Goal: Transaction & Acquisition: Download file/media

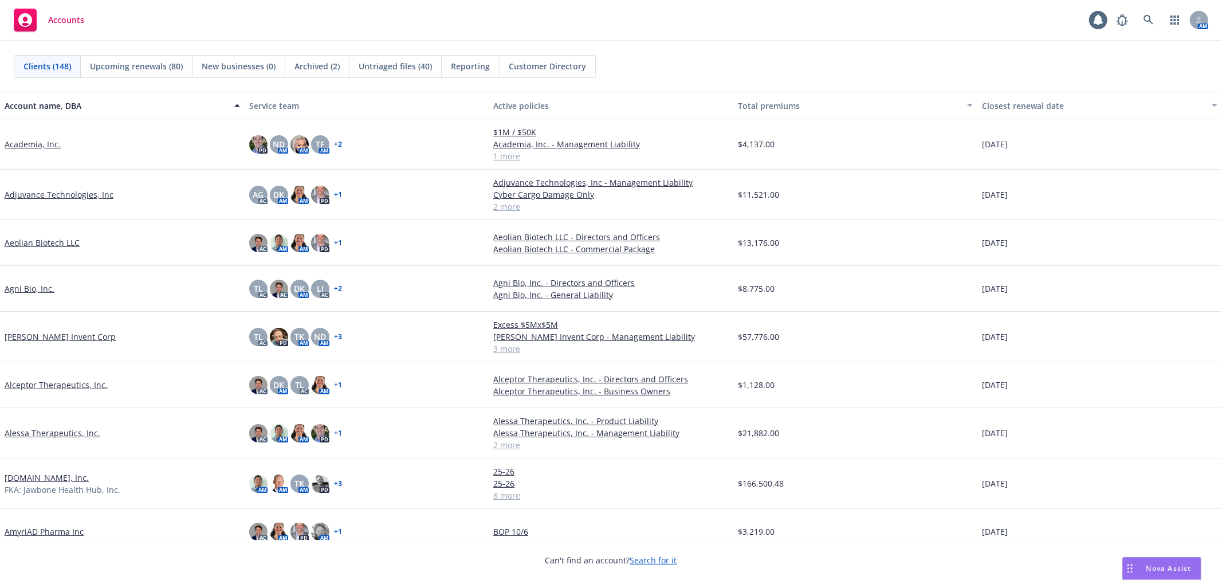
click at [398, 71] on span "Untriaged files (40)" at bounding box center [395, 66] width 73 height 12
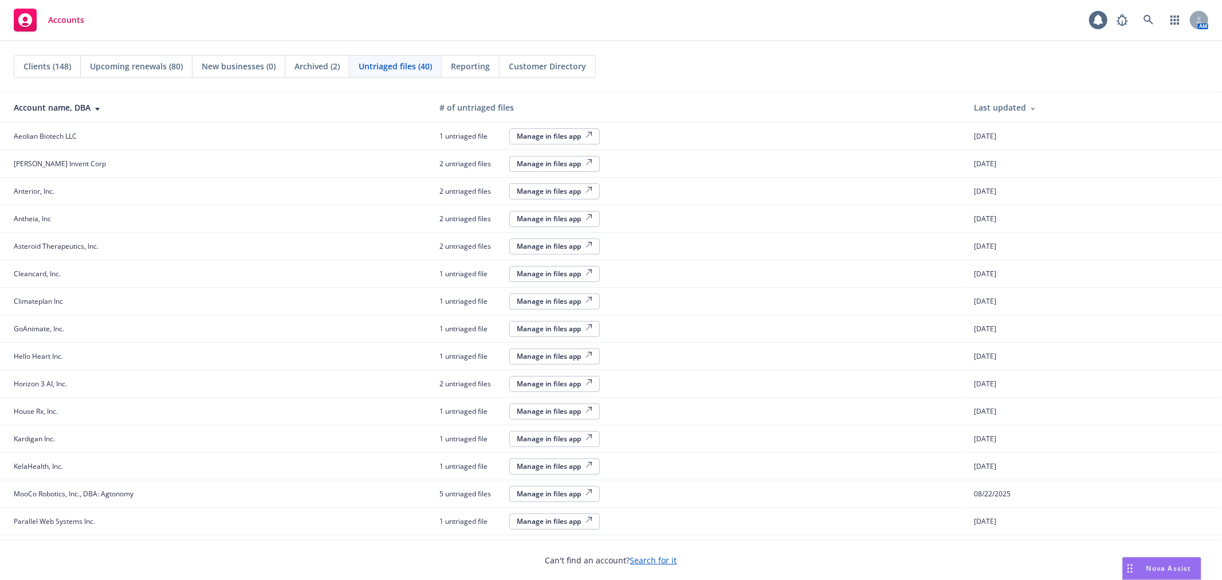
click at [49, 72] on div "Clients (148)" at bounding box center [47, 67] width 66 height 22
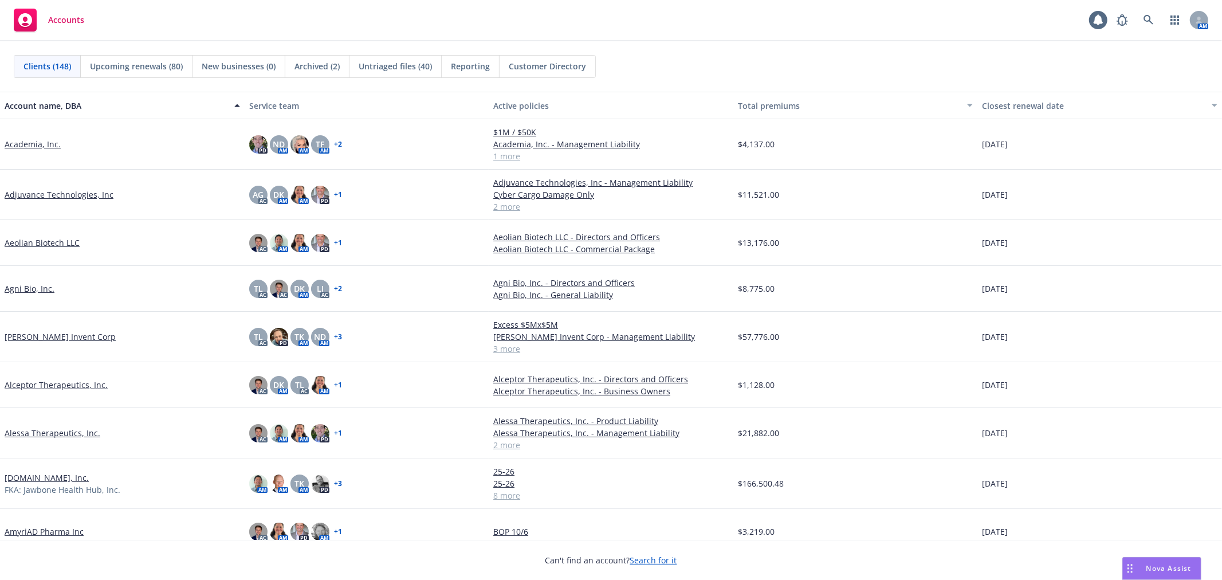
click at [470, 7] on div "Accounts 1 AM" at bounding box center [611, 20] width 1222 height 41
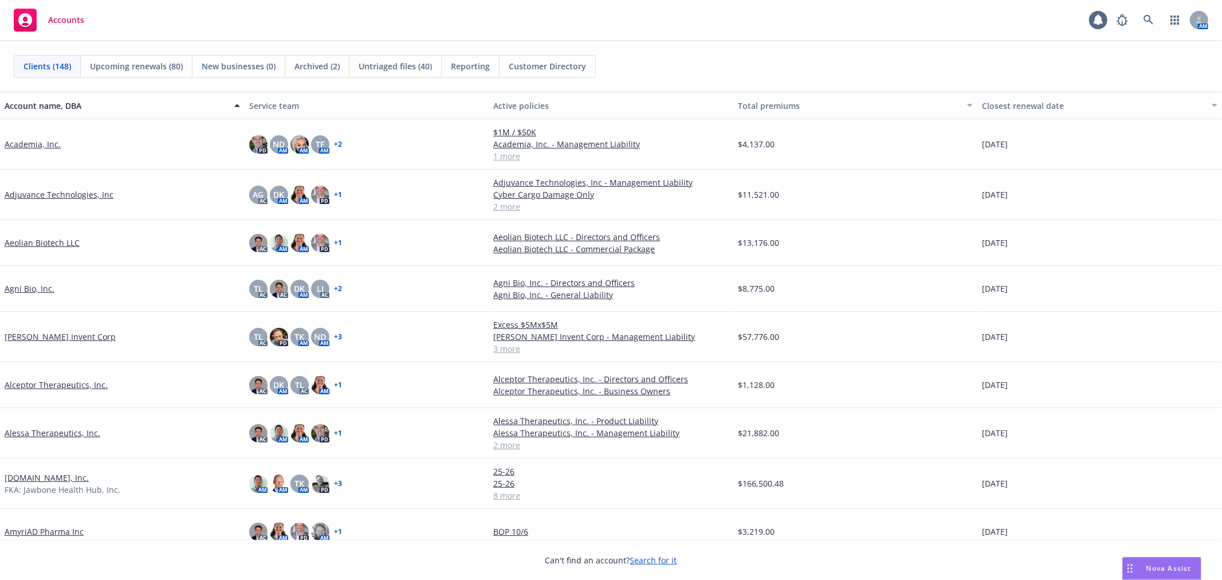
click at [470, 7] on div "Accounts 1 AM" at bounding box center [611, 20] width 1222 height 41
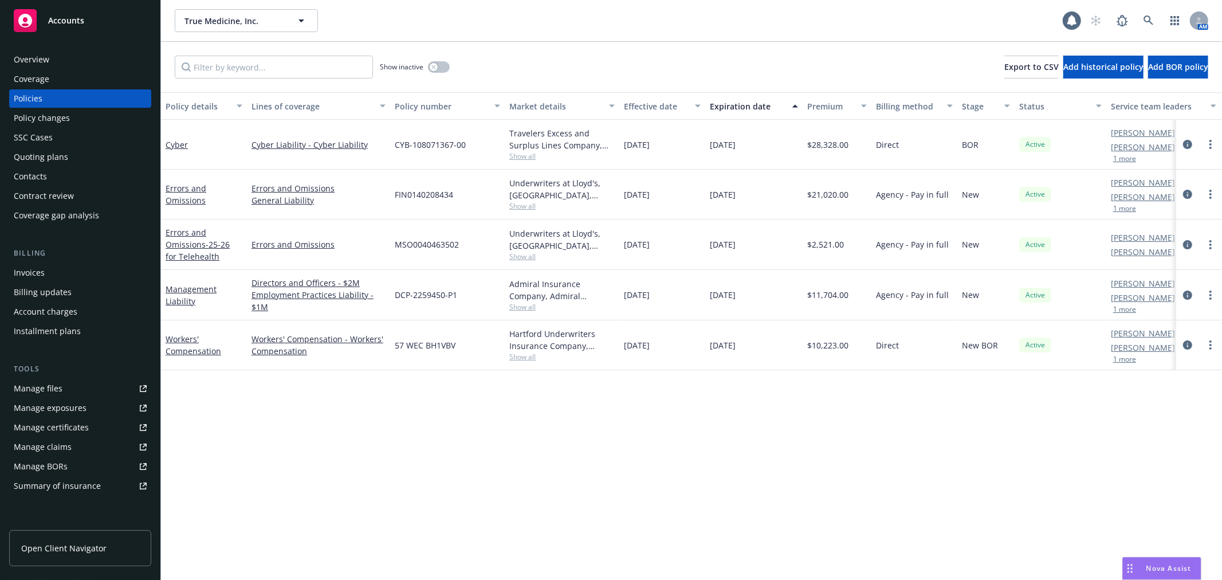
click at [77, 116] on div "Policy changes" at bounding box center [80, 118] width 133 height 18
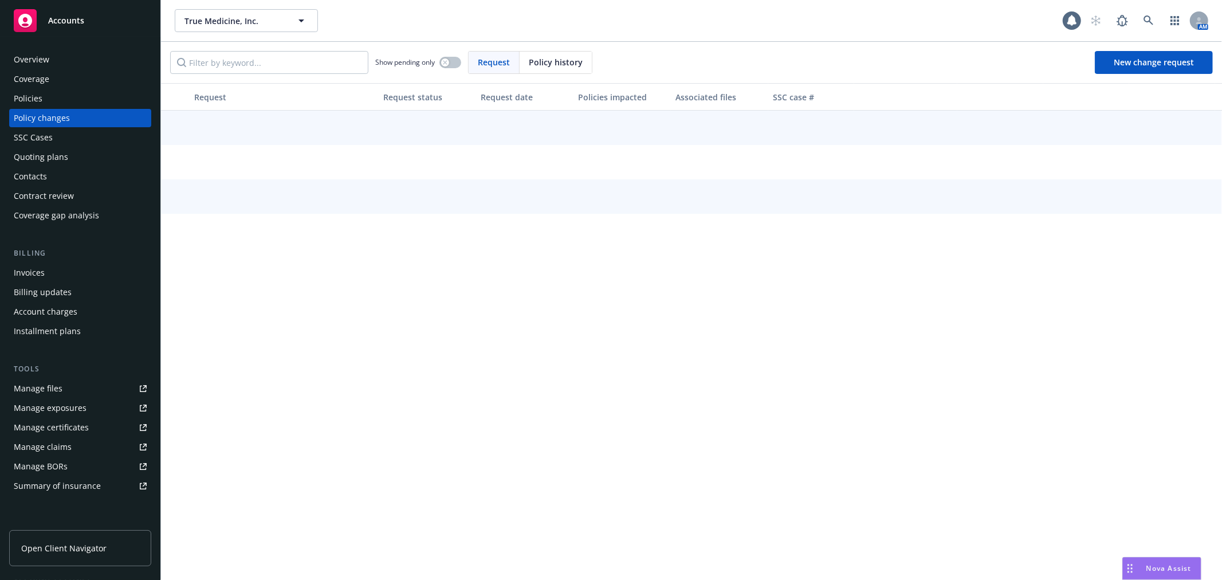
click at [77, 116] on div "Policy changes" at bounding box center [80, 118] width 133 height 18
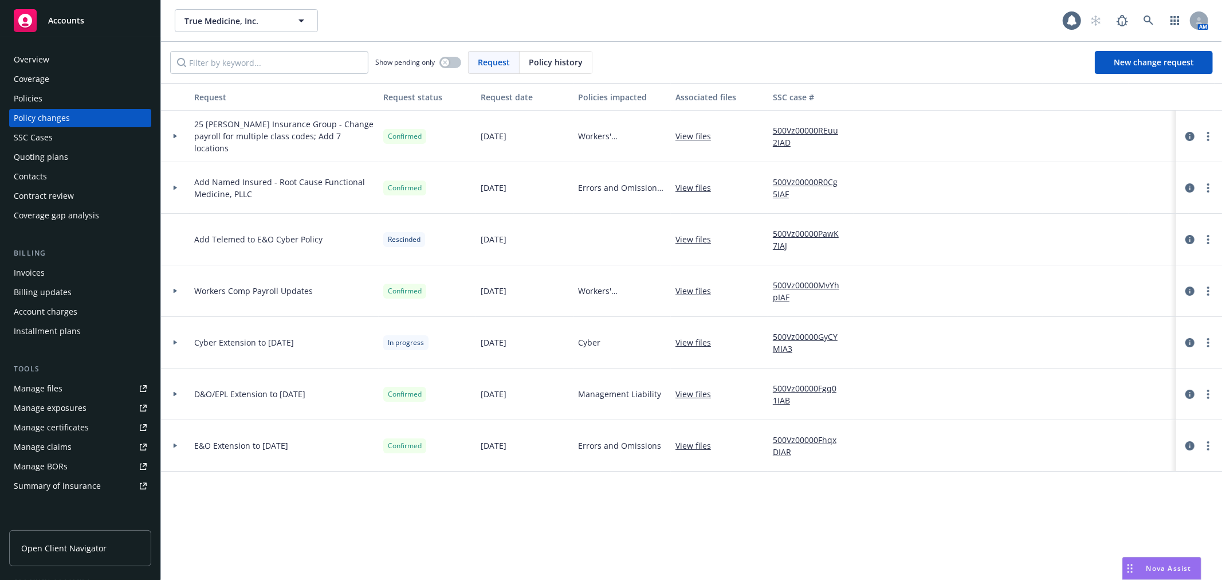
click at [175, 135] on icon at bounding box center [175, 136] width 3 height 5
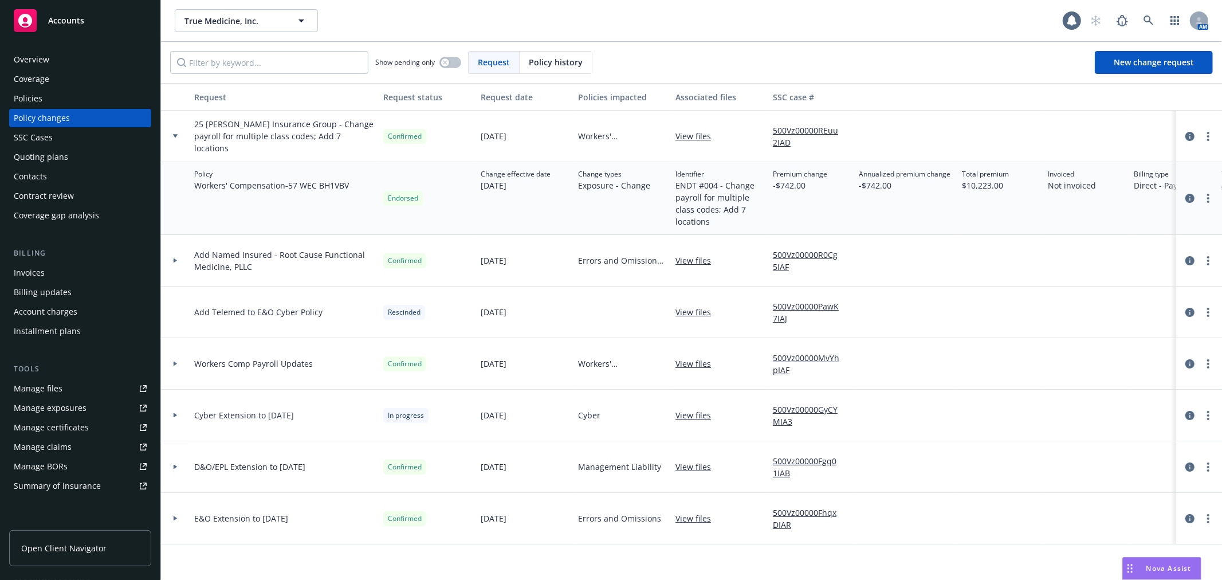
click at [48, 61] on div "Overview" at bounding box center [32, 59] width 36 height 18
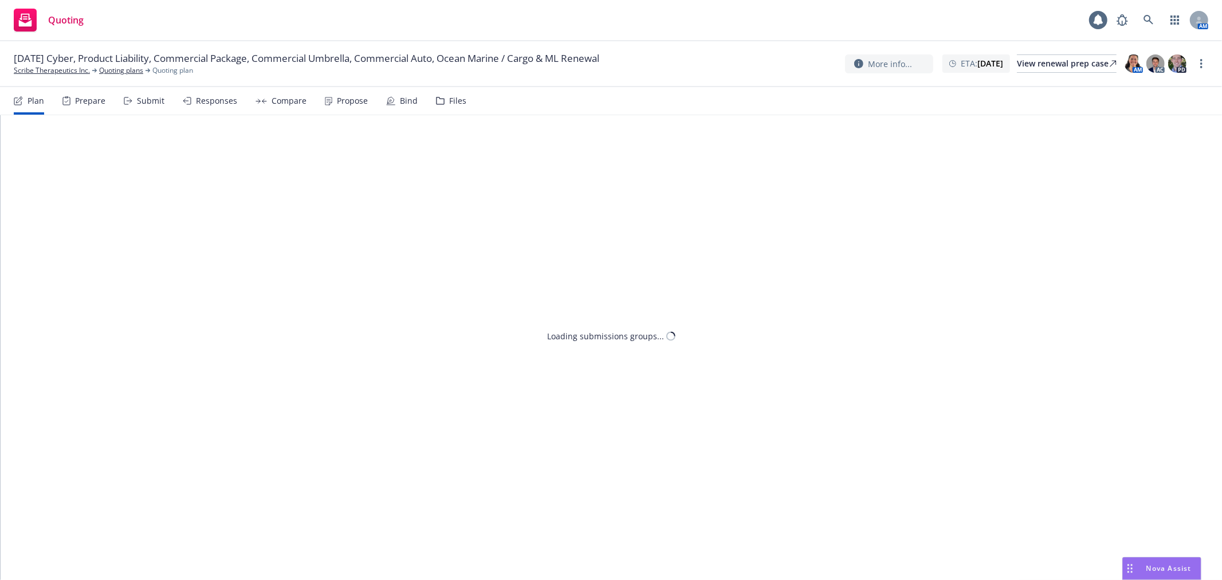
click at [449, 100] on div "Files" at bounding box center [457, 100] width 17 height 9
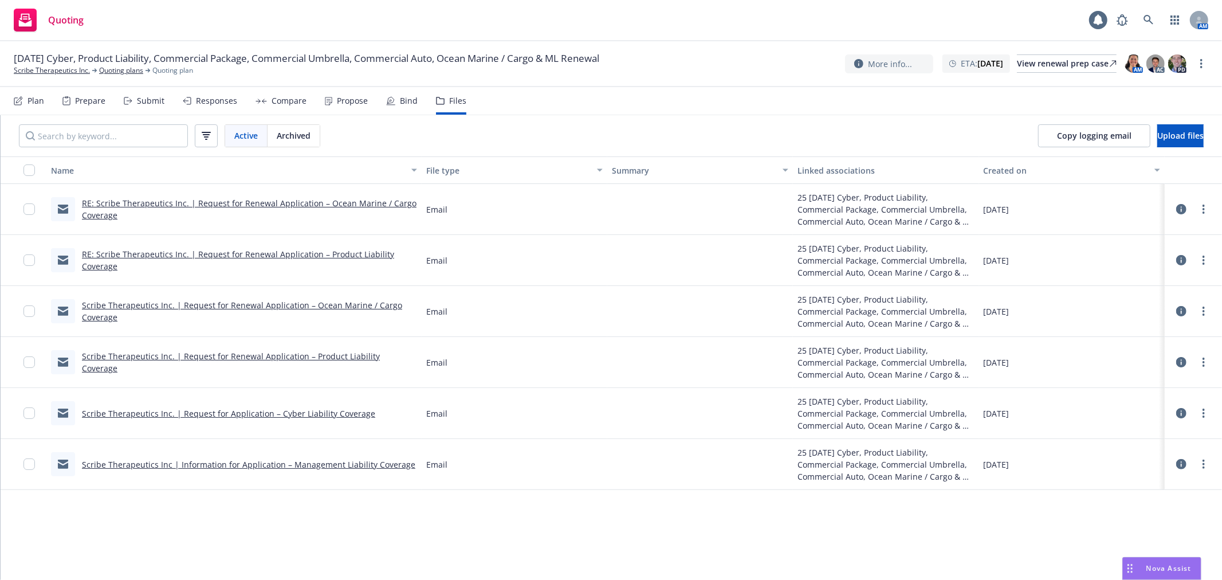
click at [113, 198] on link "RE: Scribe Therapeutics Inc. | Request for Renewal Application – Ocean Marine /…" at bounding box center [249, 209] width 335 height 23
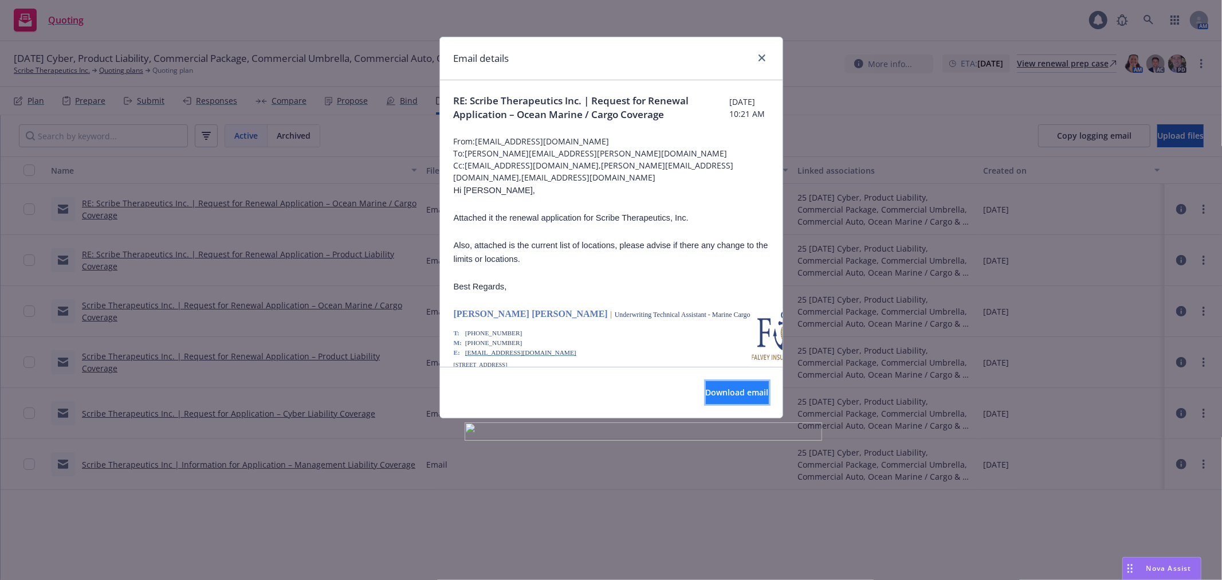
click at [706, 397] on span "Download email" at bounding box center [737, 392] width 63 height 11
drag, startPoint x: 763, startPoint y: 58, endPoint x: 432, endPoint y: 184, distance: 353.8
click at [763, 58] on icon "close" at bounding box center [762, 57] width 7 height 7
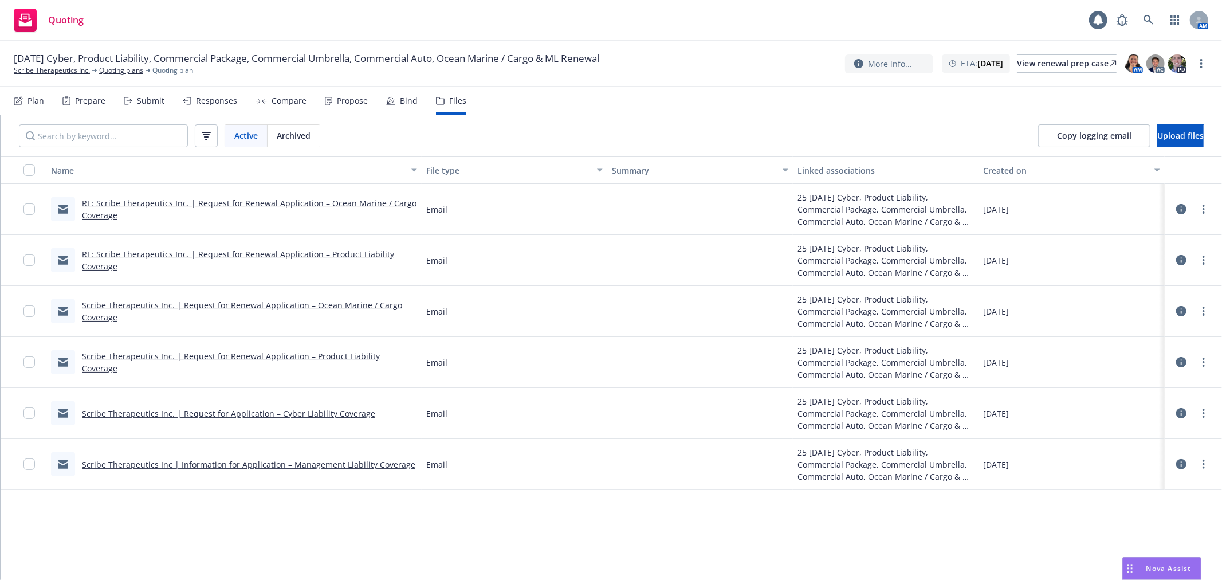
click at [135, 254] on link "RE: Scribe Therapeutics Inc. | Request for Renewal Application – Product Liabil…" at bounding box center [238, 260] width 312 height 23
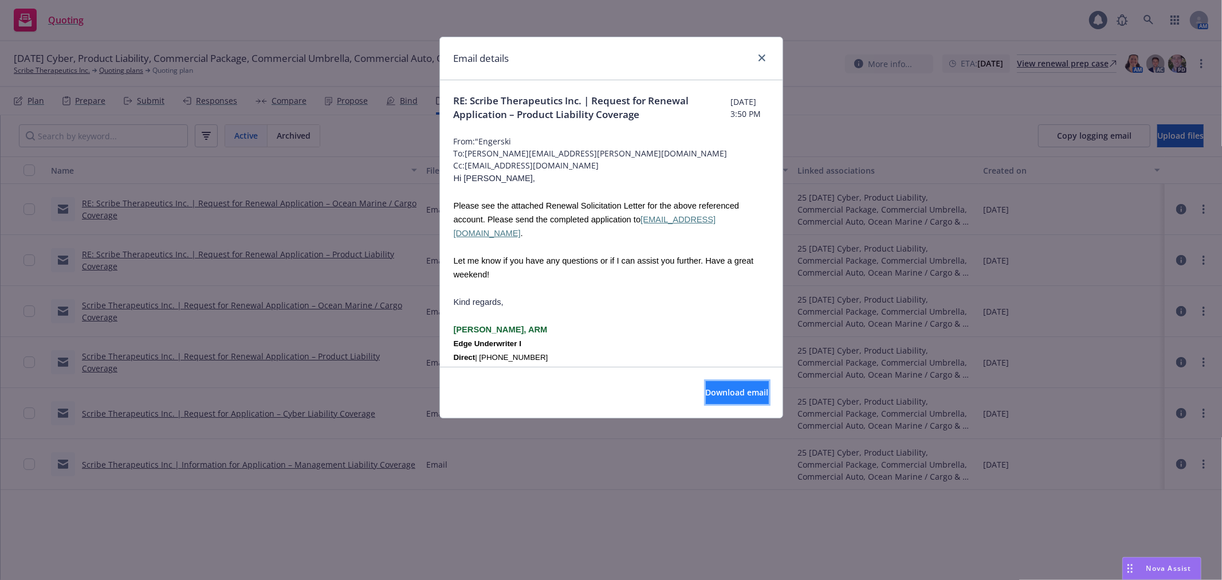
click at [729, 385] on button "Download email" at bounding box center [737, 392] width 63 height 23
drag, startPoint x: 763, startPoint y: 54, endPoint x: 747, endPoint y: 76, distance: 27.0
click at [763, 54] on icon "close" at bounding box center [762, 57] width 7 height 7
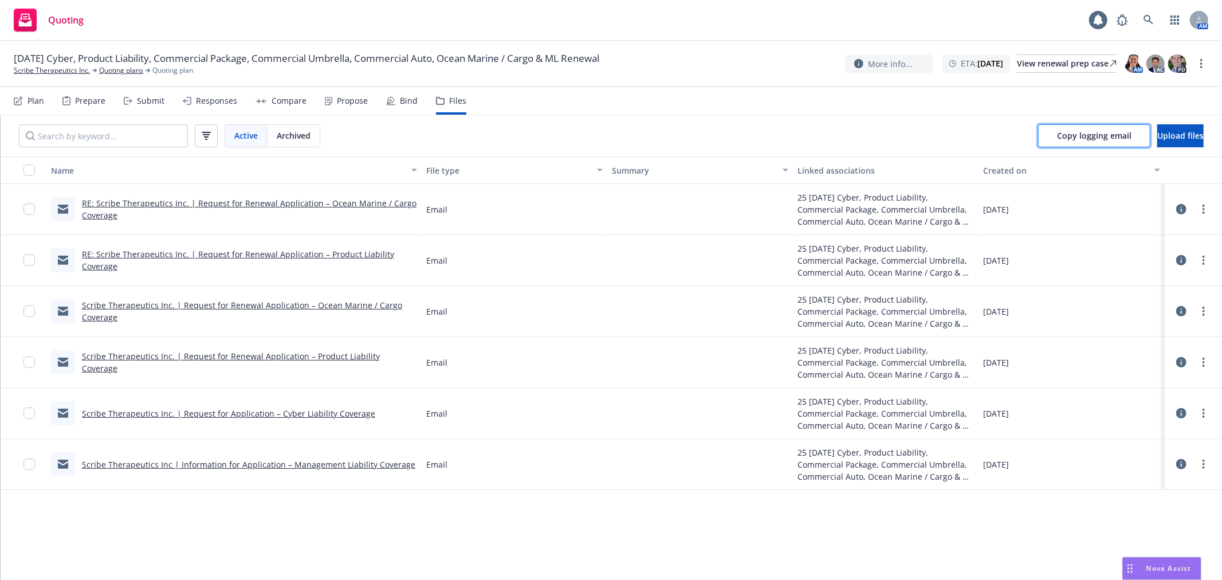
click at [1076, 132] on span "Copy logging email" at bounding box center [1094, 135] width 74 height 11
click at [1021, 49] on div "12/01/25 Cyber, Product Liability, Commercial Package, Commercial Umbrella, Com…" at bounding box center [611, 64] width 1222 height 46
click at [1017, 59] on div "View renewal prep case" at bounding box center [1067, 63] width 100 height 17
click at [1152, 18] on icon at bounding box center [1149, 20] width 10 height 10
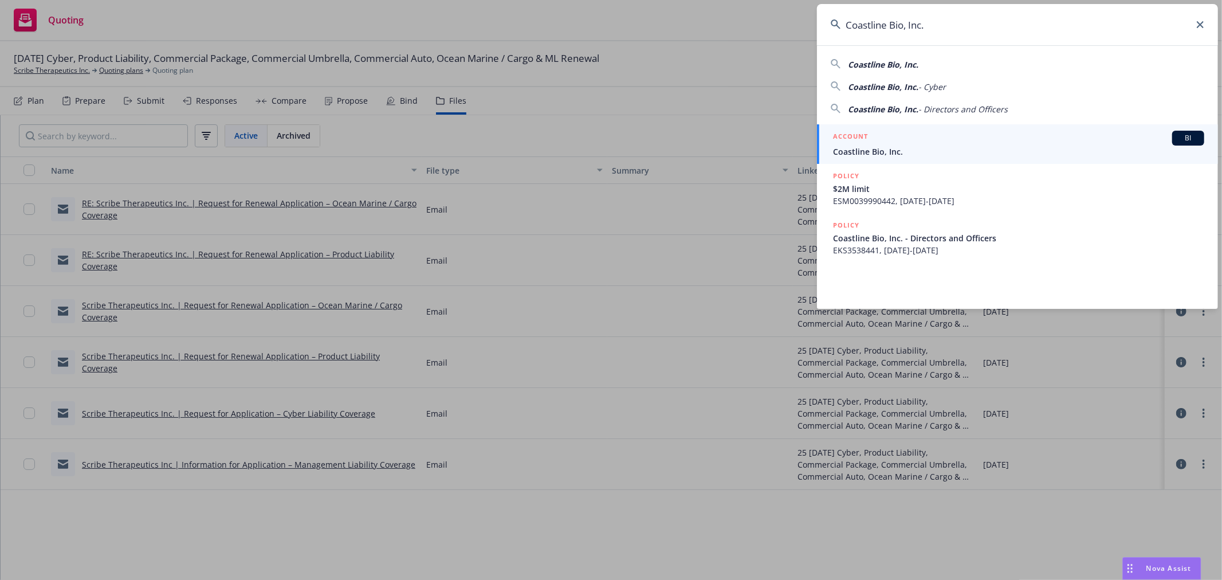
type input "Coastline Bio, Inc."
click at [907, 134] on div "ACCOUNT BI" at bounding box center [1018, 138] width 371 height 15
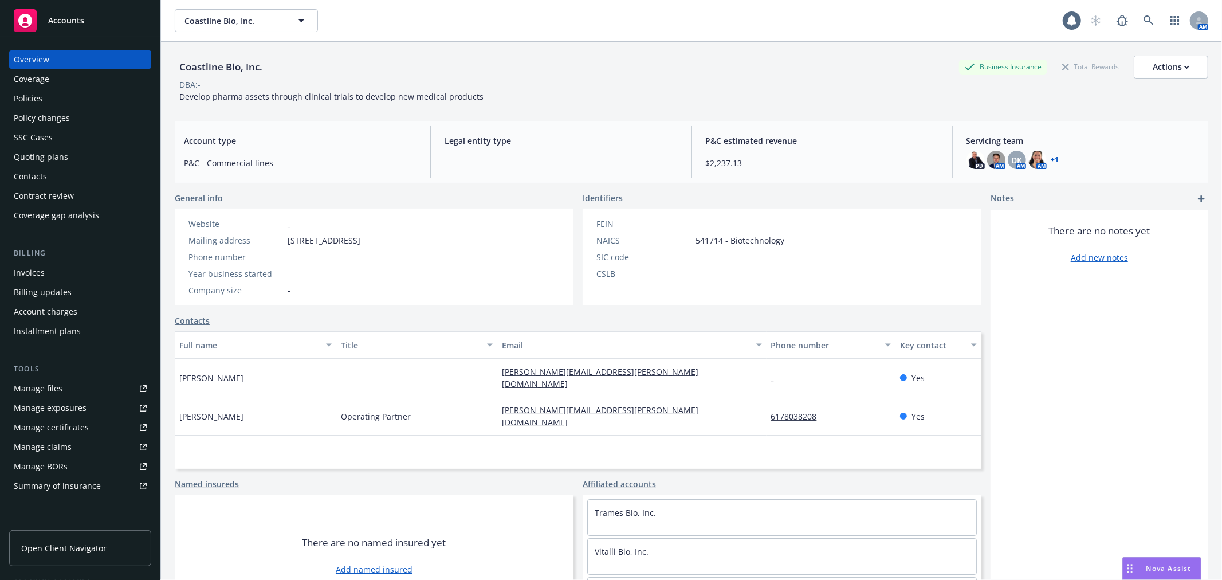
click at [72, 95] on div "Policies" at bounding box center [80, 98] width 133 height 18
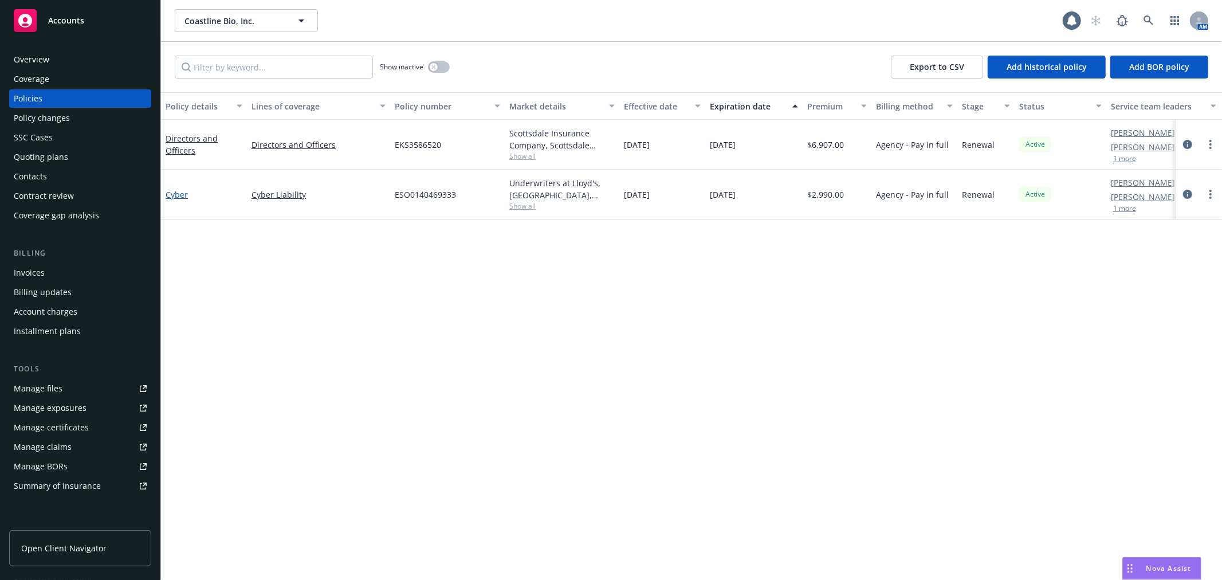
click at [175, 190] on link "Cyber" at bounding box center [177, 194] width 22 height 11
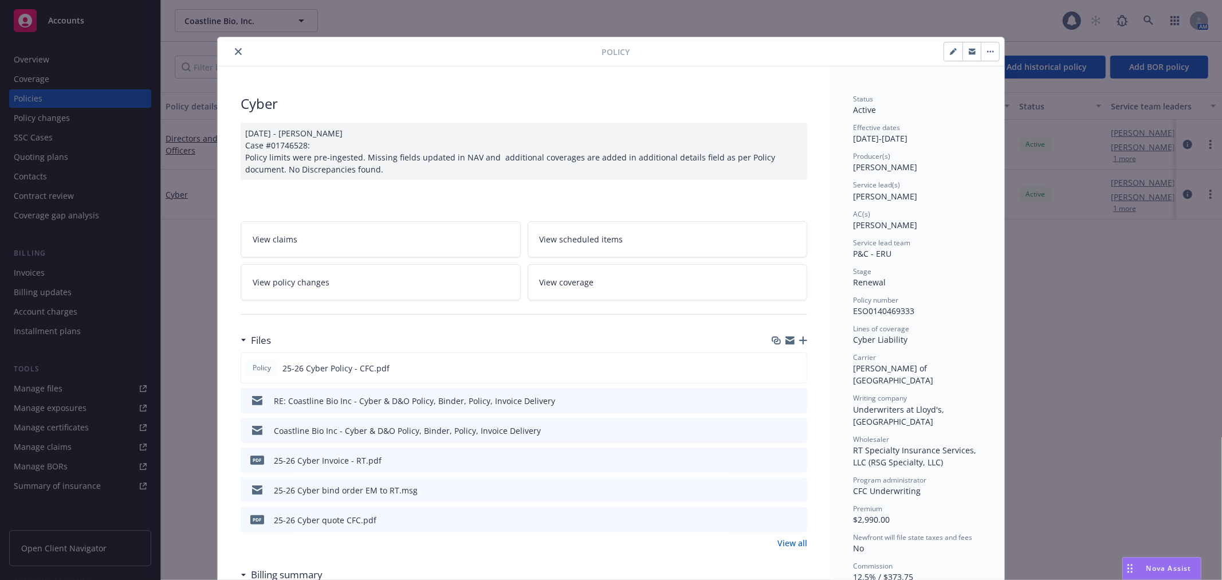
click at [235, 54] on icon "close" at bounding box center [238, 51] width 7 height 7
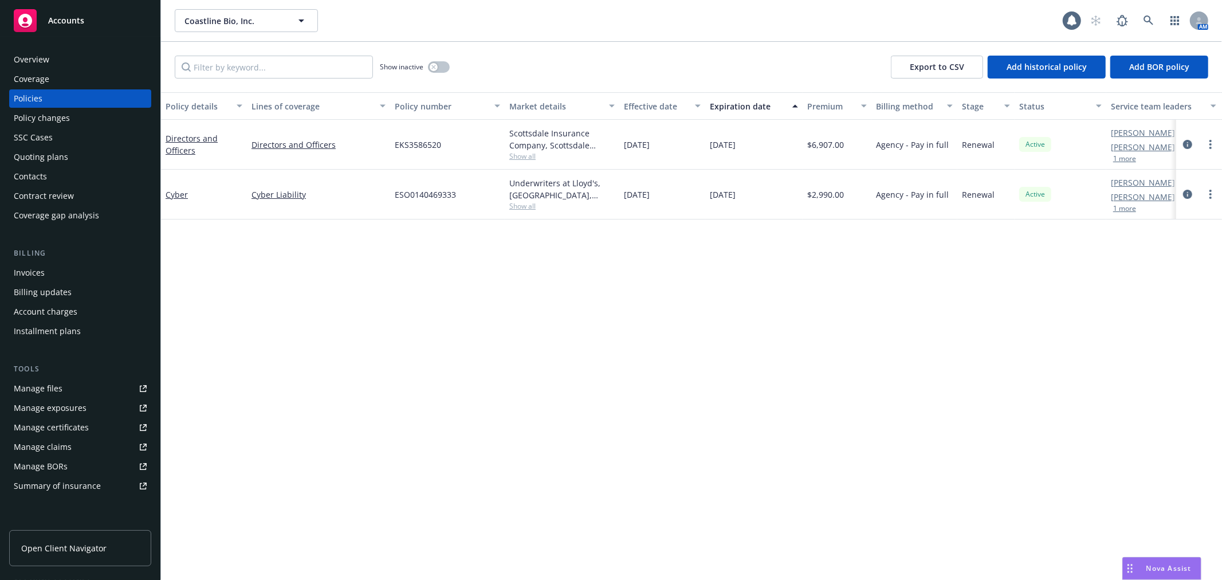
click at [190, 143] on div "Directors and Officers" at bounding box center [204, 144] width 77 height 24
click at [193, 138] on link "Directors and Officers" at bounding box center [192, 144] width 52 height 23
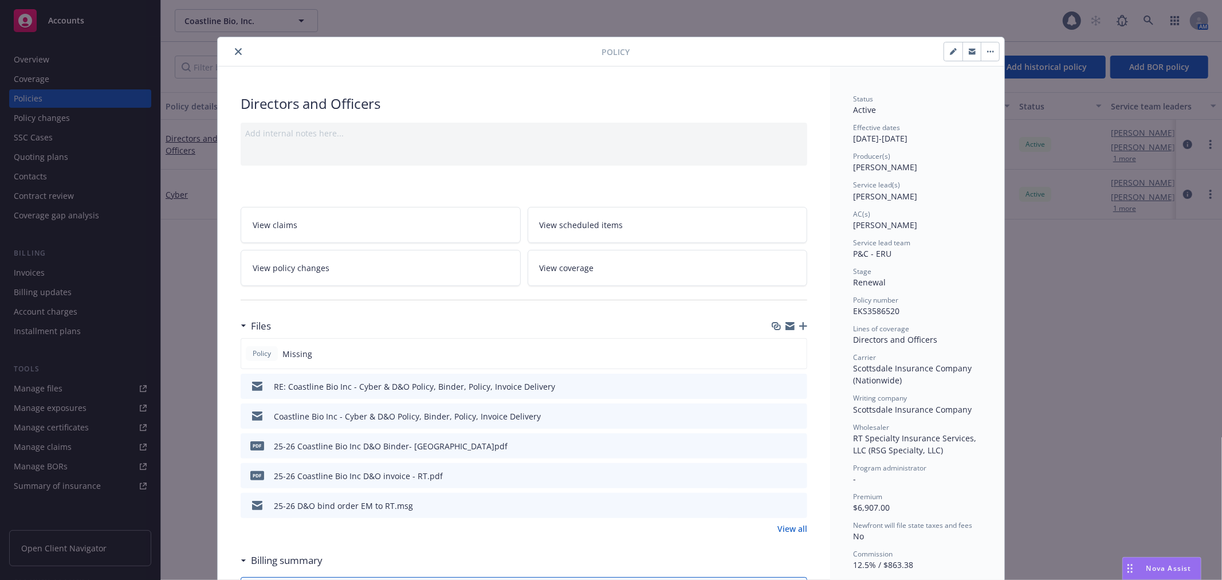
click at [794, 506] on icon "preview file" at bounding box center [796, 505] width 10 height 8
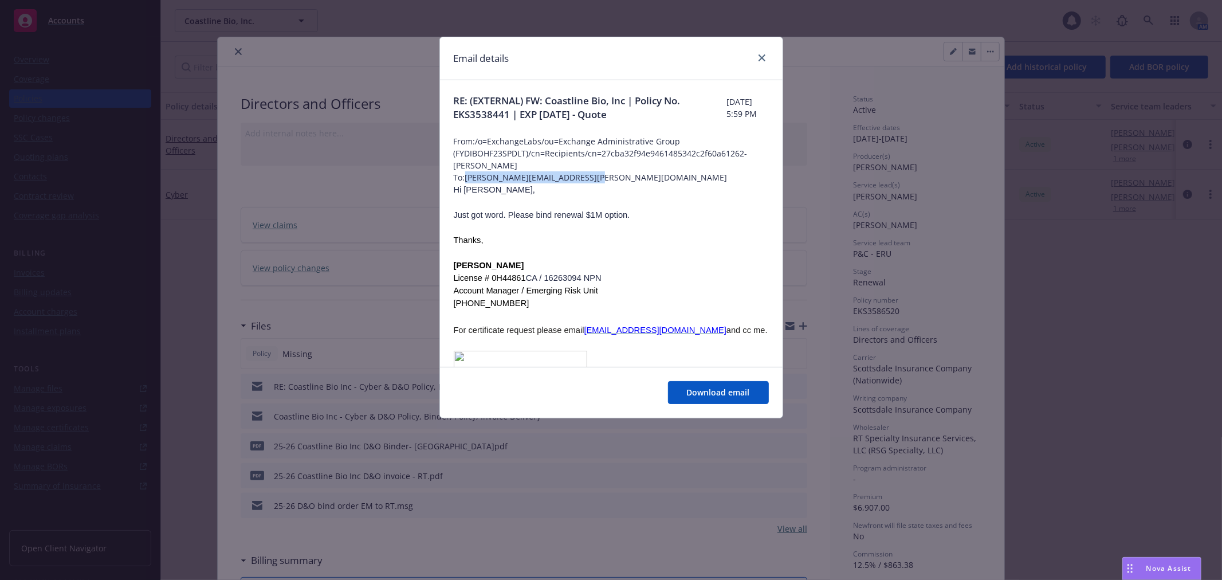
drag, startPoint x: 599, startPoint y: 179, endPoint x: 468, endPoint y: 178, distance: 131.8
click at [468, 178] on span "To: brendan.barber@rtspecialty.com" at bounding box center [611, 177] width 315 height 12
copy span "brendan.barber@rtspecialty.com"
click at [551, 125] on div at bounding box center [611, 128] width 315 height 14
drag, startPoint x: 547, startPoint y: 99, endPoint x: 520, endPoint y: 117, distance: 32.1
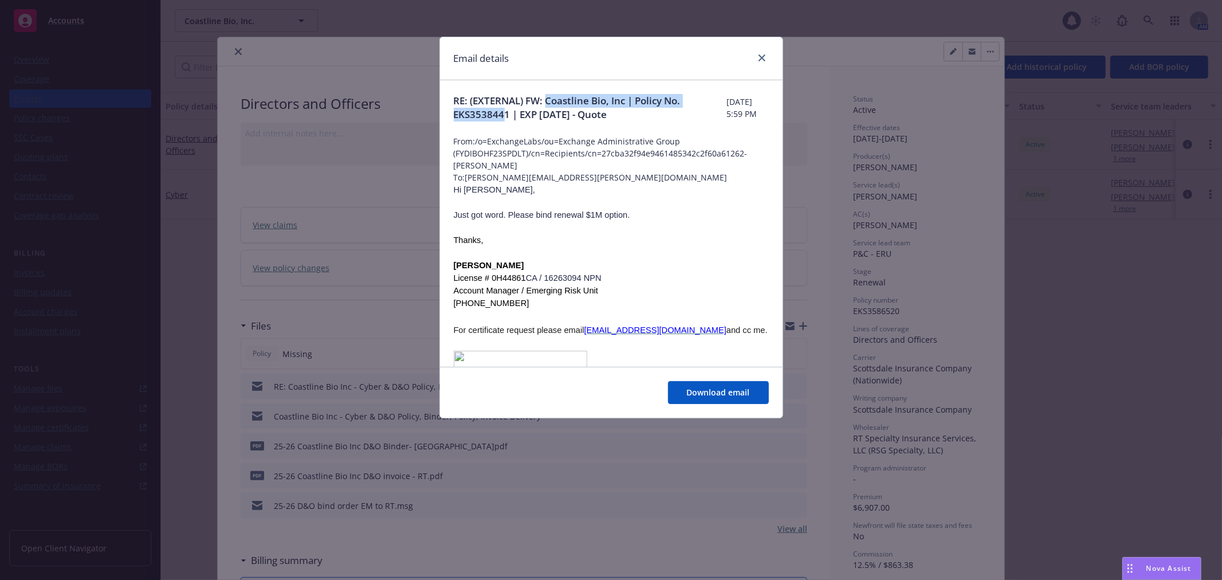
click at [520, 117] on span "RE: (EXTERNAL) FW: Coastline Bio, Inc | Policy No. EKS3538441 | EXP 8/15/2025 -…" at bounding box center [590, 108] width 273 height 28
click at [557, 128] on div at bounding box center [611, 128] width 315 height 14
drag, startPoint x: 546, startPoint y: 100, endPoint x: 629, endPoint y: 99, distance: 83.1
click at [629, 99] on span "RE: (EXTERNAL) FW: Coastline Bio, Inc | Policy No. EKS3538441 | EXP 8/15/2025 -…" at bounding box center [590, 108] width 273 height 28
copy span "Coastline Bio, Inc"
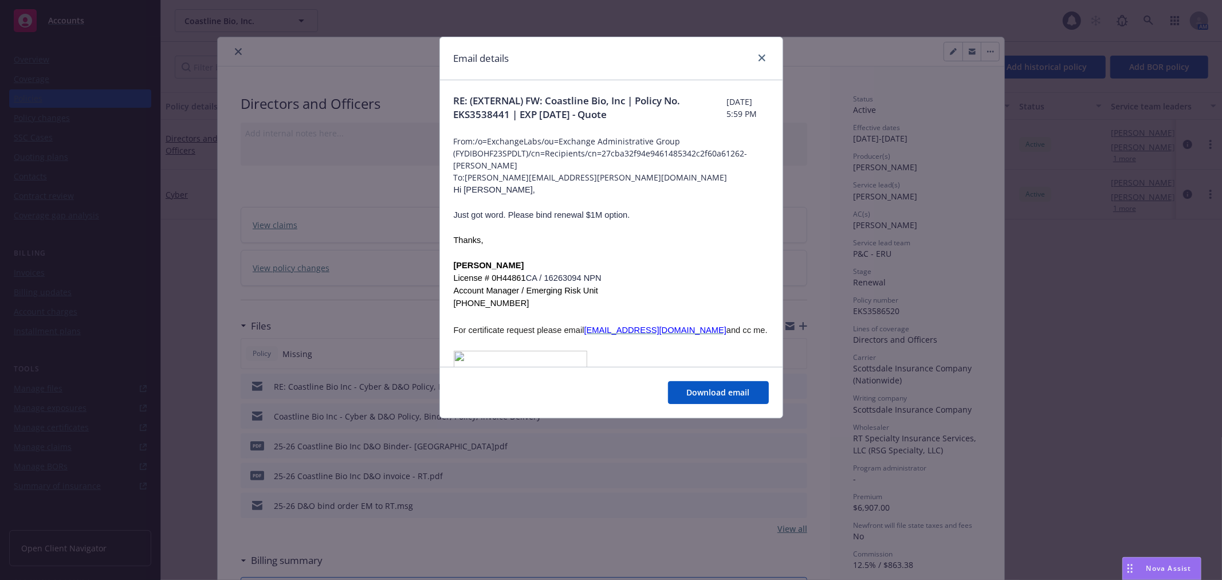
click at [772, 52] on div "Email details" at bounding box center [611, 58] width 343 height 43
click at [763, 57] on icon "close" at bounding box center [762, 57] width 7 height 7
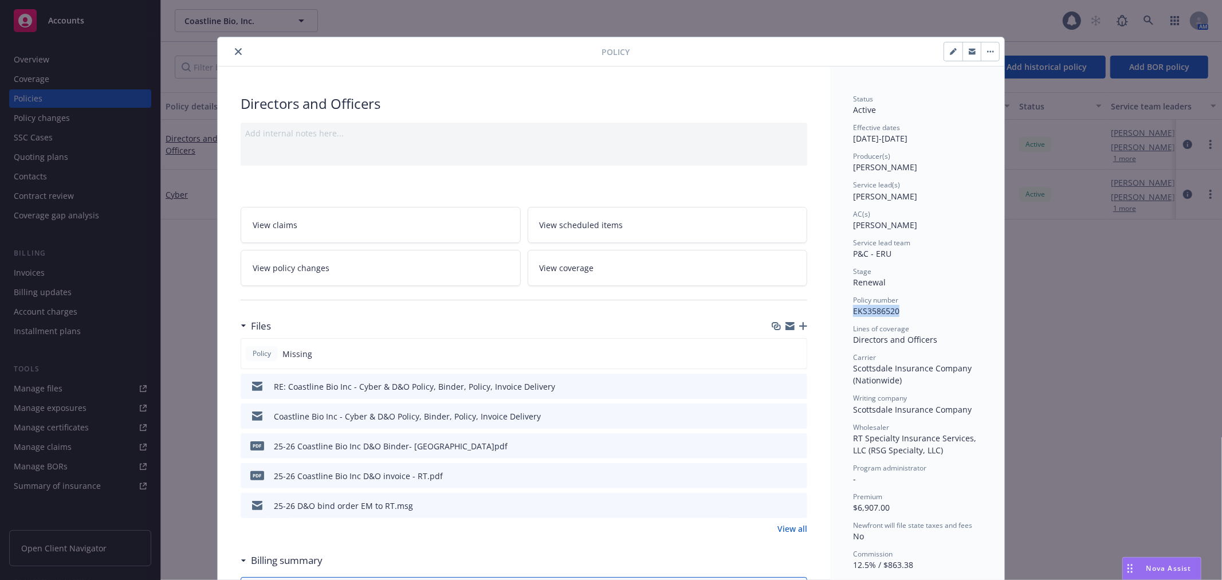
drag, startPoint x: 894, startPoint y: 307, endPoint x: 849, endPoint y: 315, distance: 46.1
click at [853, 315] on div "Policy number EKS3586520" at bounding box center [917, 306] width 128 height 22
copy span "EKS3586520"
click at [237, 57] on button "close" at bounding box center [238, 52] width 14 height 14
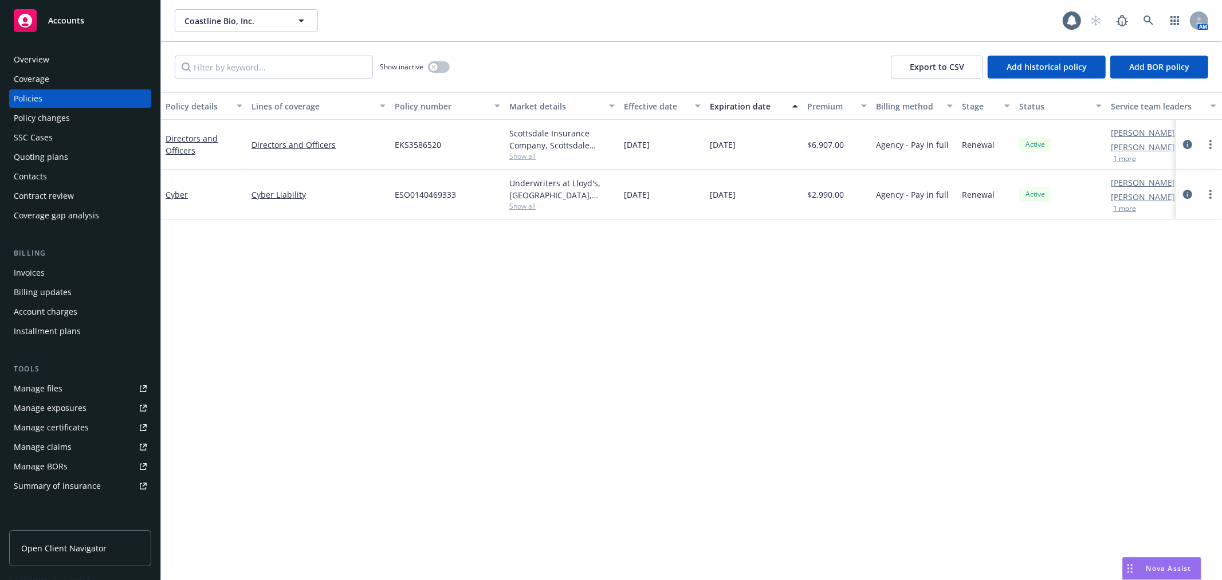
click at [69, 160] on div "Quoting plans" at bounding box center [80, 157] width 133 height 18
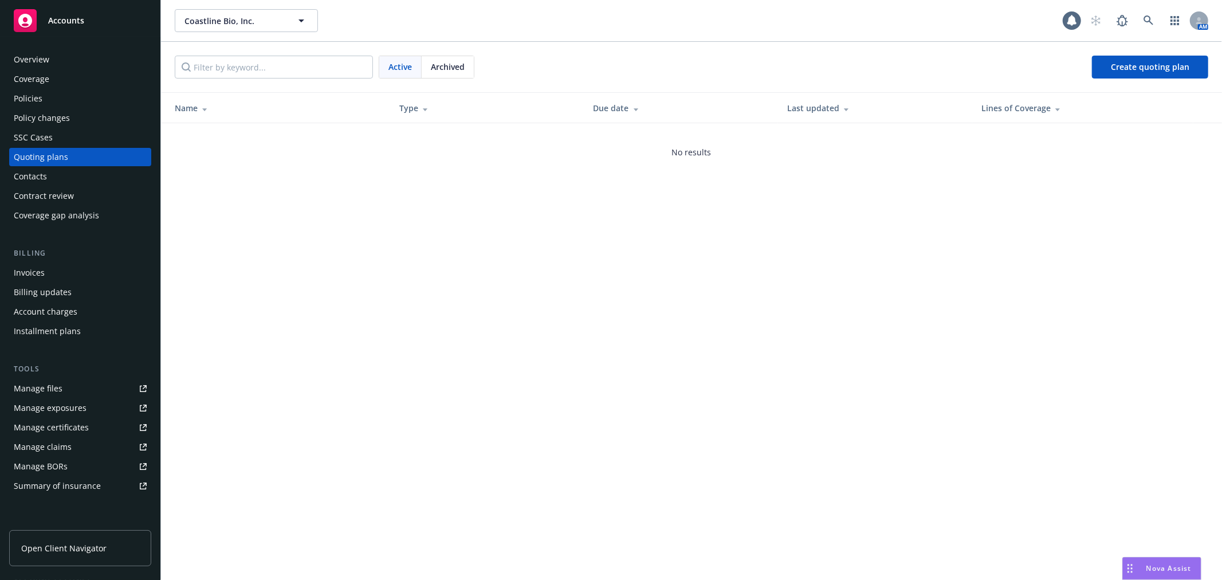
click at [60, 55] on div "Overview" at bounding box center [80, 59] width 133 height 18
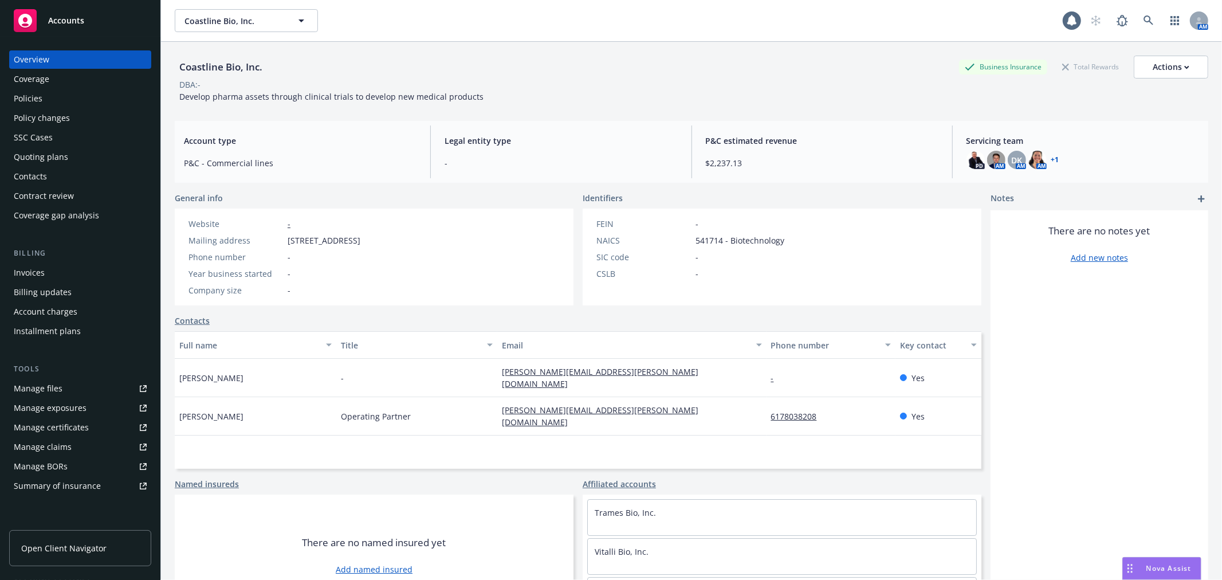
click at [76, 132] on div "SSC Cases" at bounding box center [80, 137] width 133 height 18
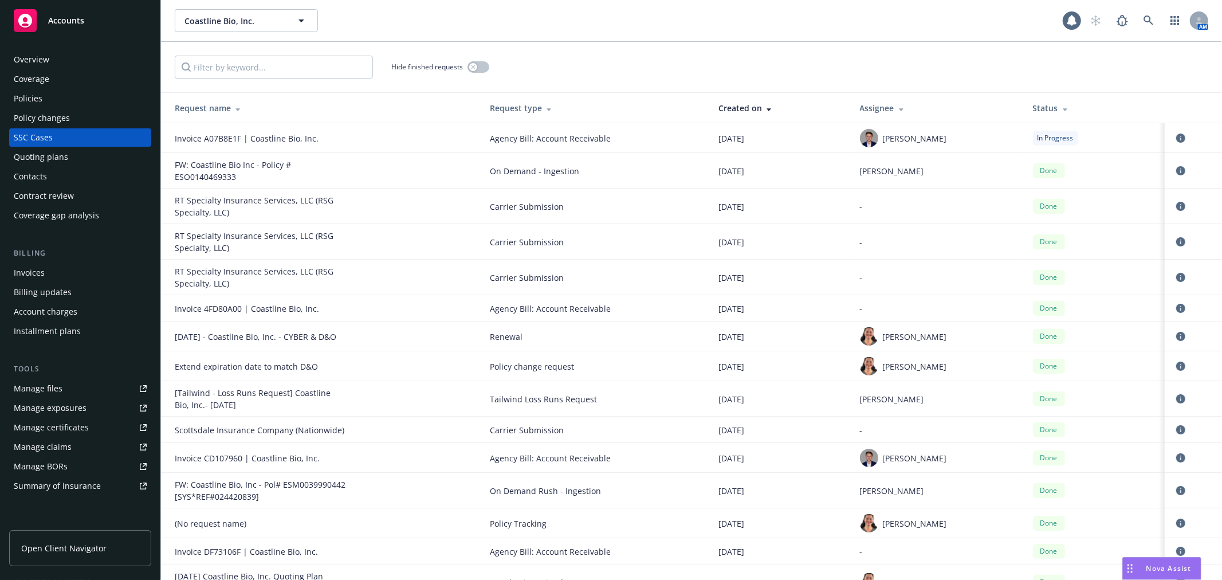
click at [60, 64] on div "Overview" at bounding box center [80, 59] width 133 height 18
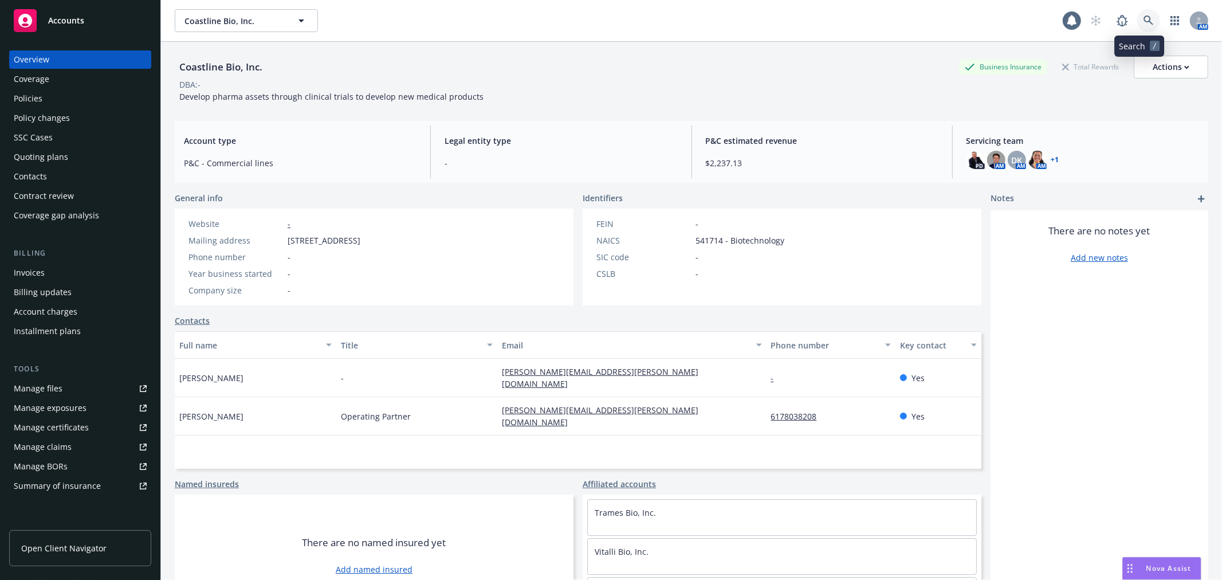
click at [1144, 21] on icon at bounding box center [1149, 20] width 10 height 10
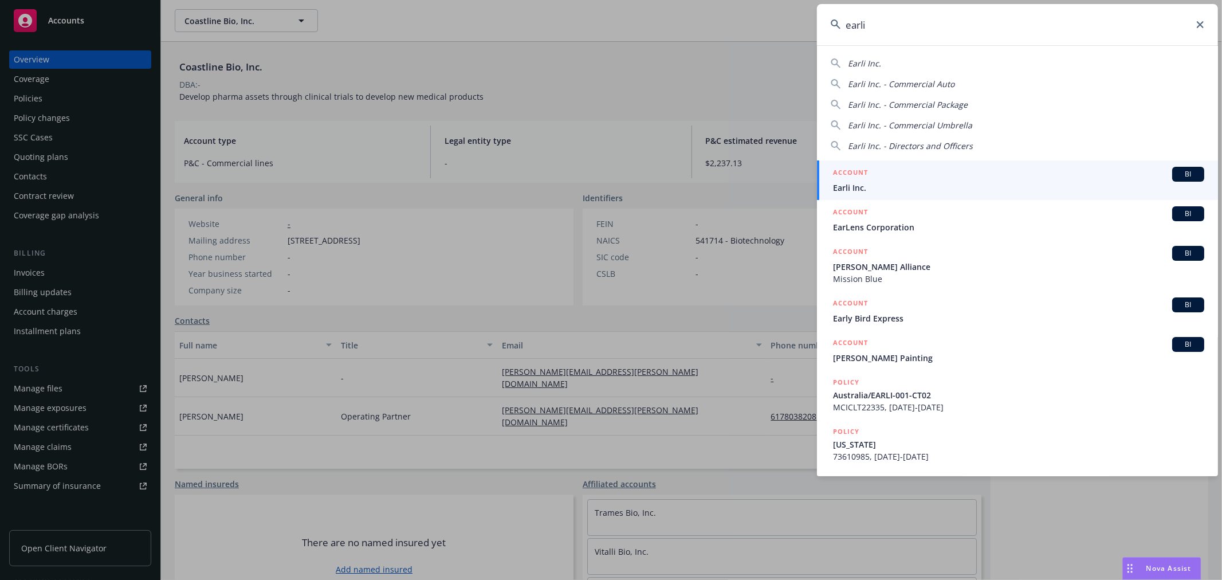
type input "earli"
click at [860, 191] on span "Earli Inc." at bounding box center [1018, 188] width 371 height 12
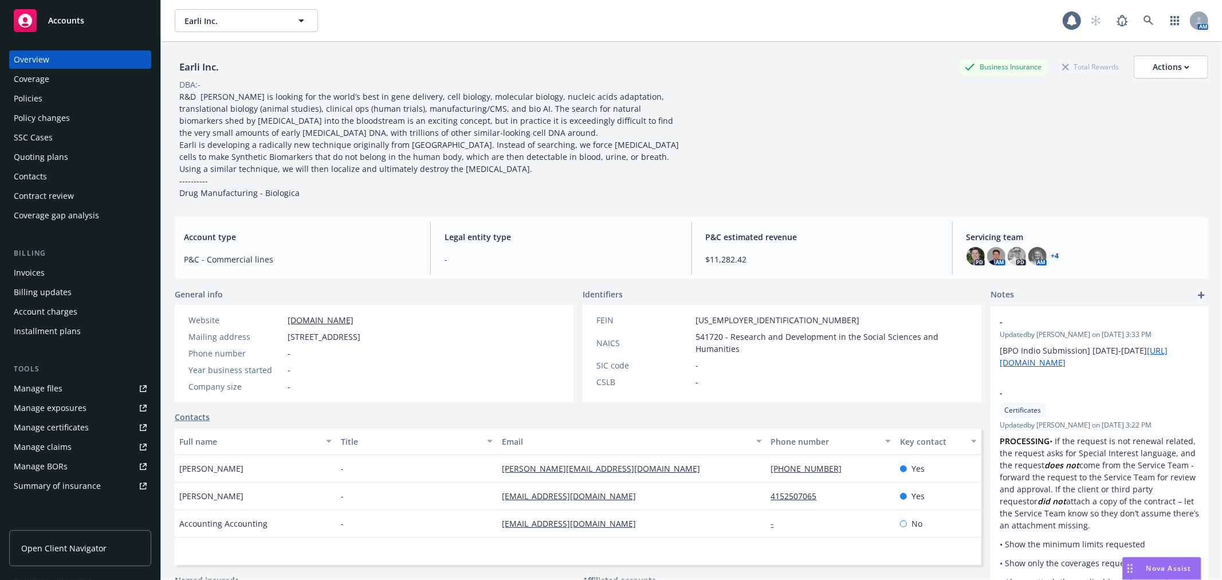
click at [53, 147] on div "Overview Coverage Policies Policy changes SSC Cases Quoting plans Contacts Cont…" at bounding box center [80, 137] width 142 height 174
click at [54, 156] on div "Quoting plans" at bounding box center [41, 157] width 54 height 18
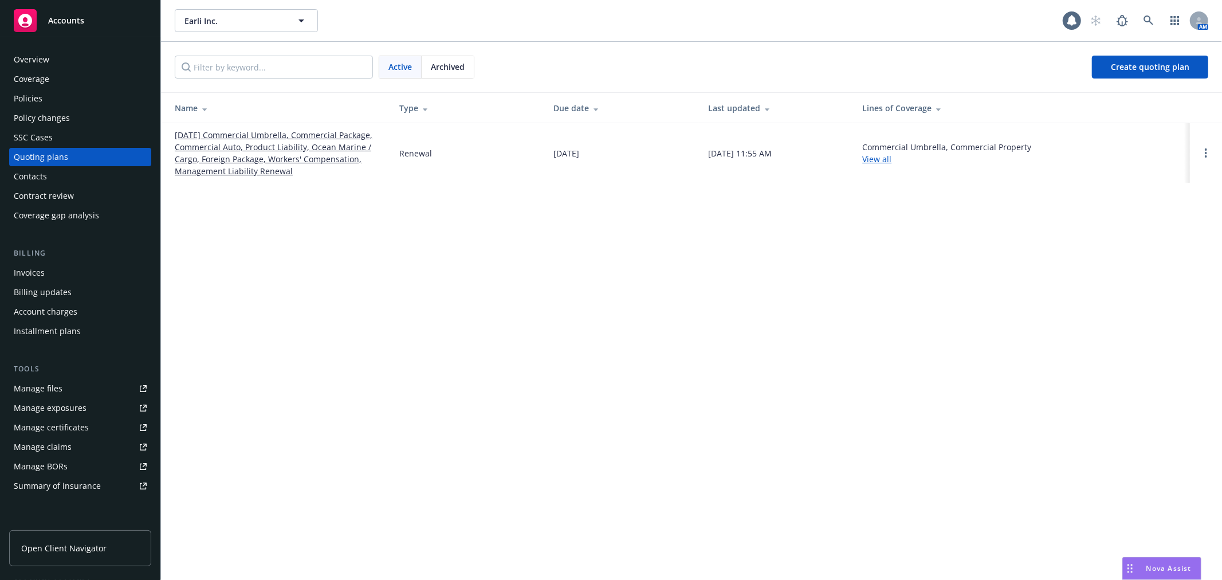
click at [56, 87] on div "Coverage" at bounding box center [80, 79] width 133 height 18
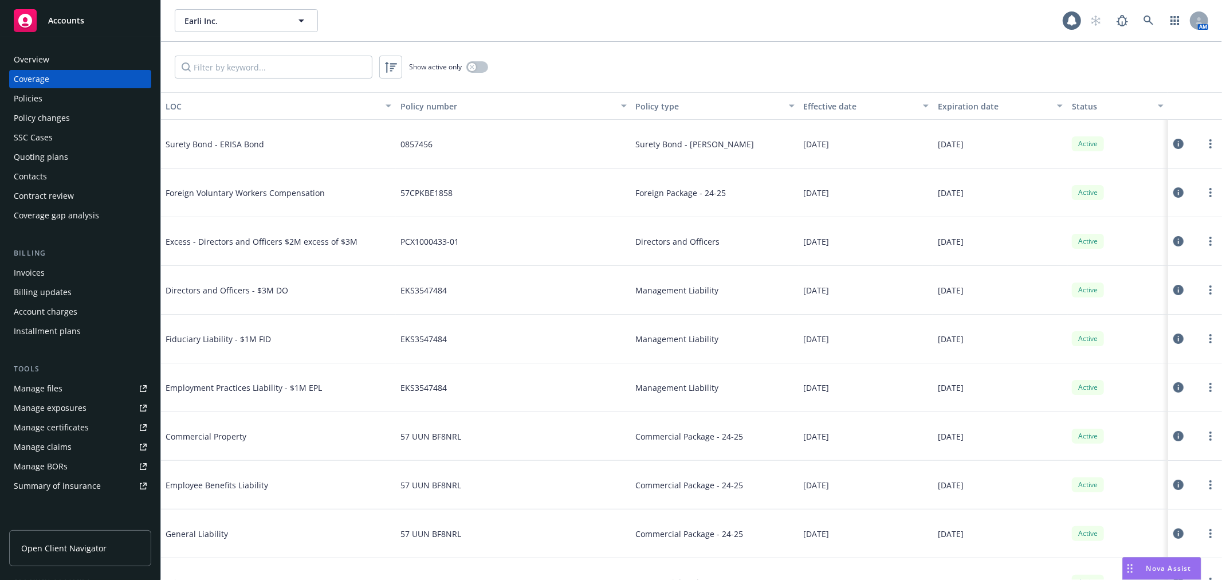
click at [81, 84] on div "Coverage" at bounding box center [80, 79] width 133 height 18
click at [81, 96] on div "Policies" at bounding box center [80, 98] width 133 height 18
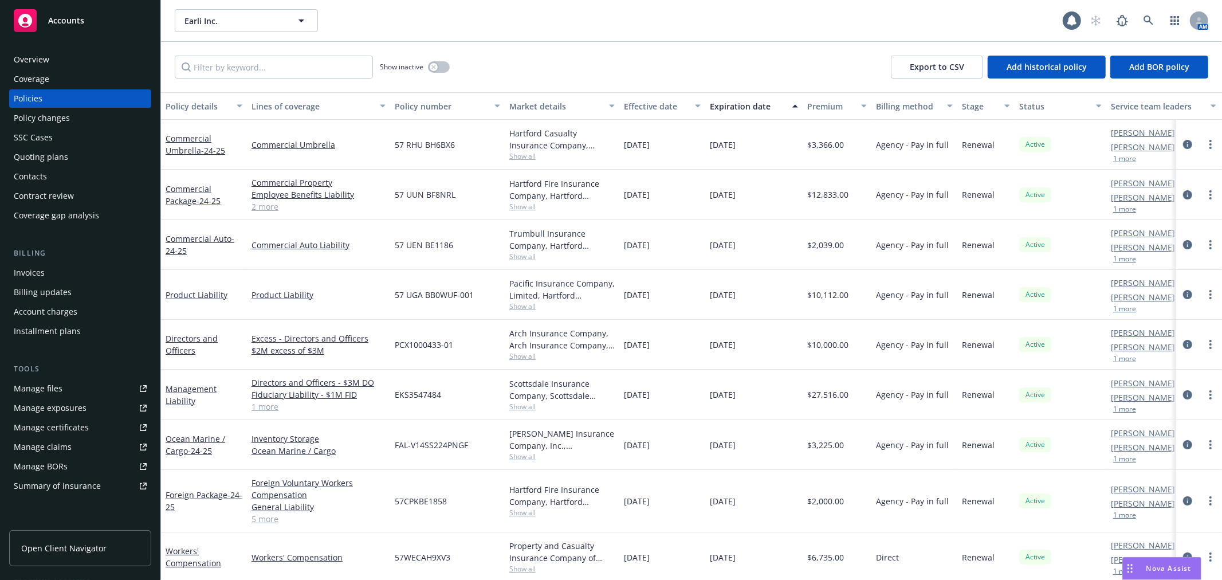
scroll to position [62, 0]
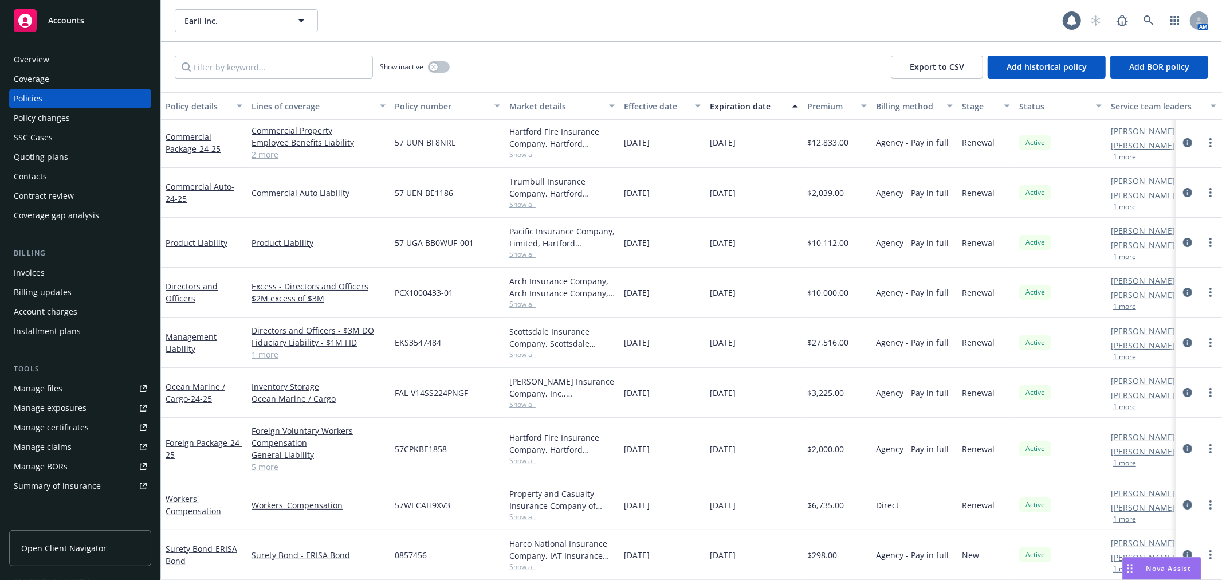
click at [54, 63] on div "Overview" at bounding box center [80, 59] width 133 height 18
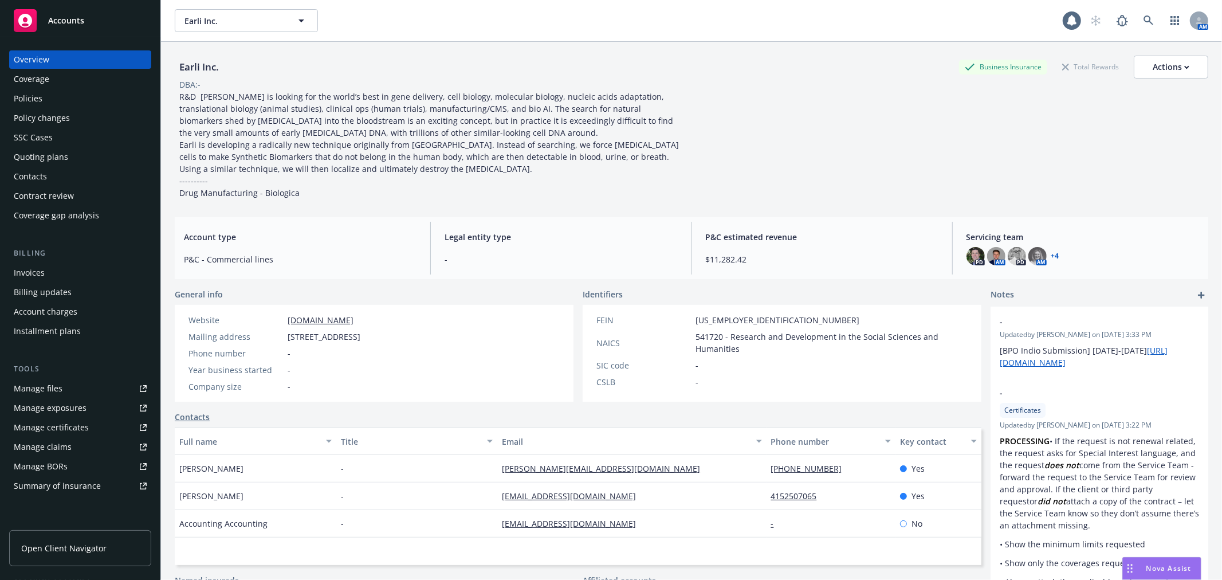
click at [75, 158] on div "Quoting plans" at bounding box center [80, 157] width 133 height 18
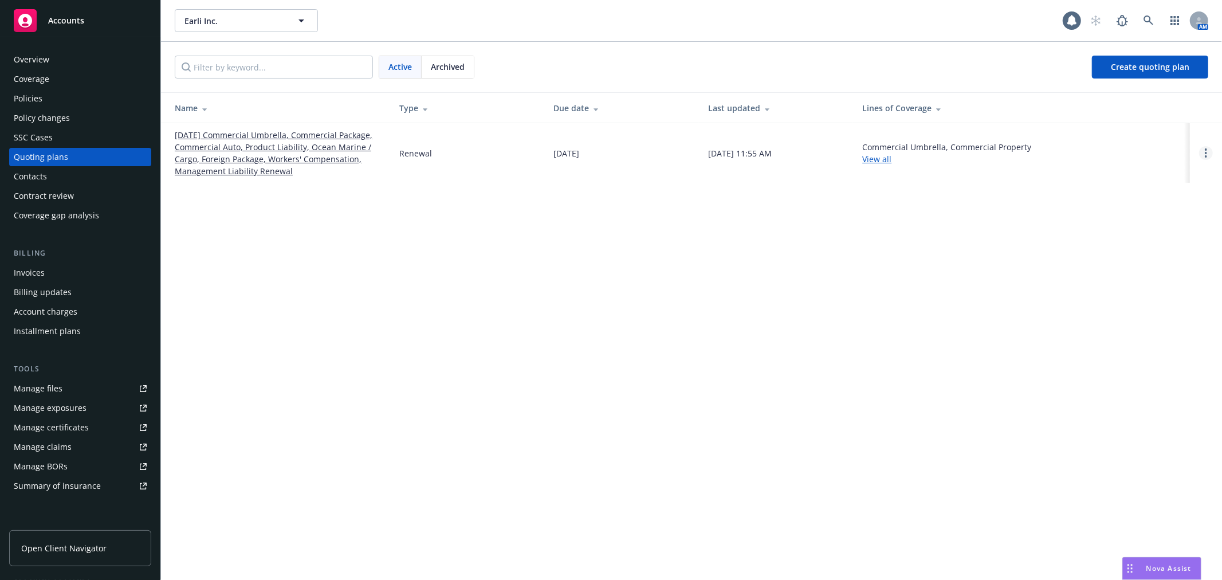
click at [1207, 151] on icon "Open options" at bounding box center [1206, 152] width 2 height 9
click at [1156, 78] on span "Copy logging email" at bounding box center [1147, 75] width 100 height 11
click at [1149, 19] on icon at bounding box center [1149, 20] width 10 height 10
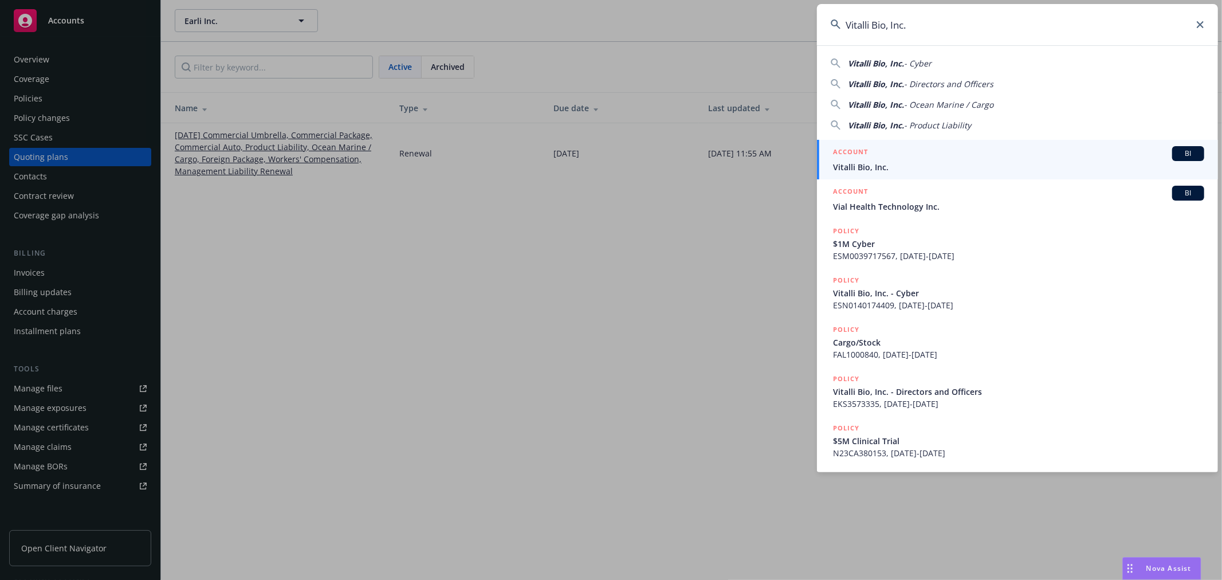
type input "Vitalli Bio, Inc."
click at [898, 167] on span "Vitalli Bio, Inc." at bounding box center [1018, 167] width 371 height 12
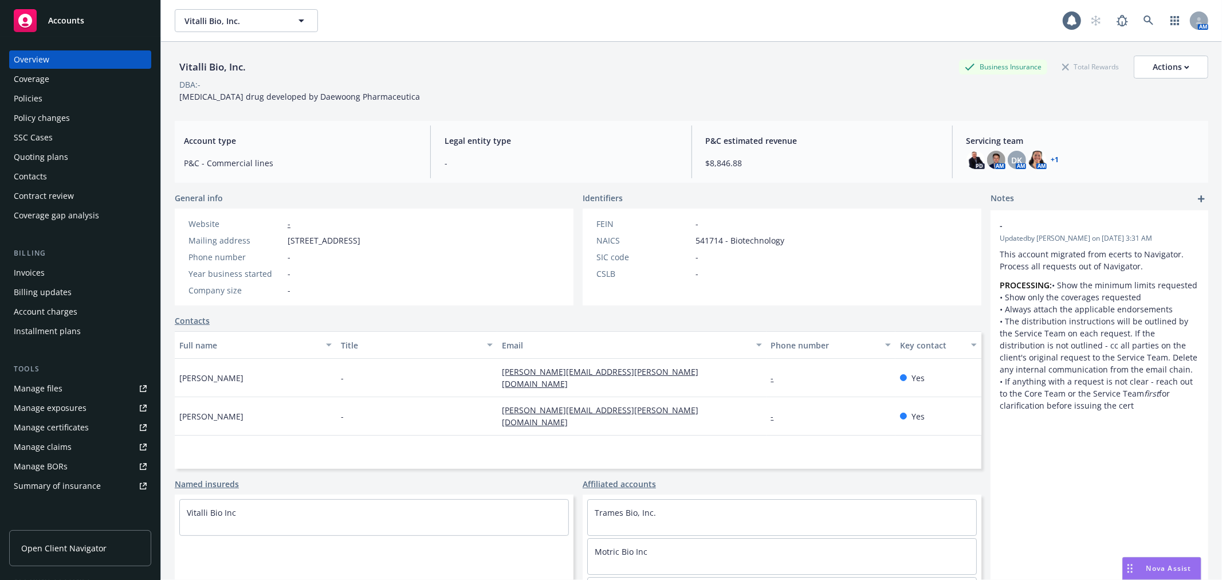
click at [46, 107] on div "Policies" at bounding box center [80, 98] width 133 height 18
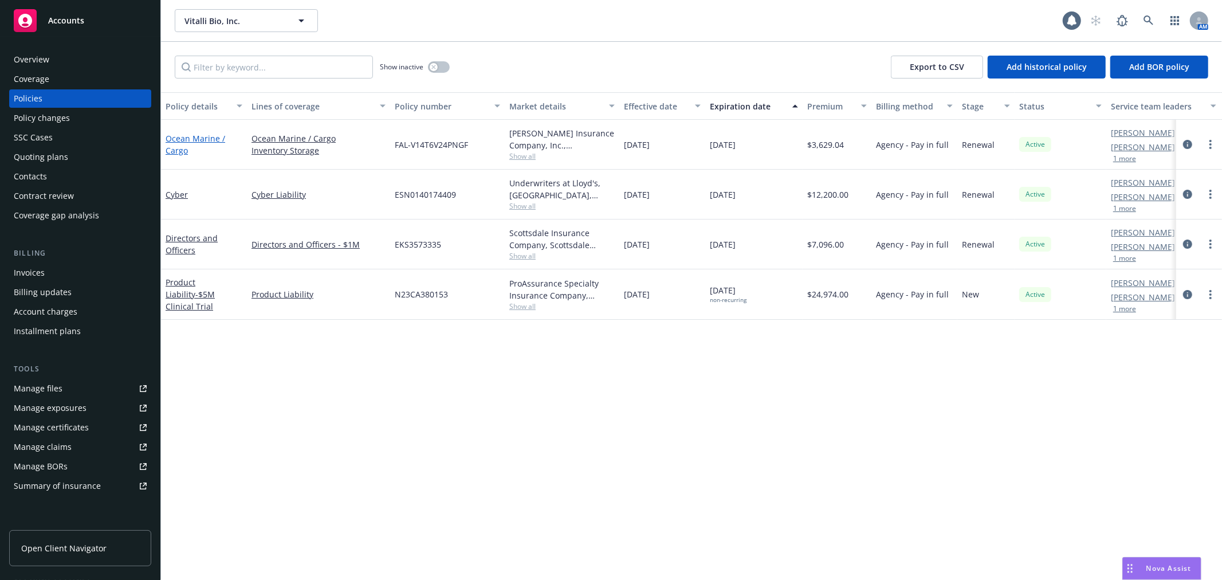
click at [180, 133] on link "Ocean Marine / Cargo" at bounding box center [196, 144] width 60 height 23
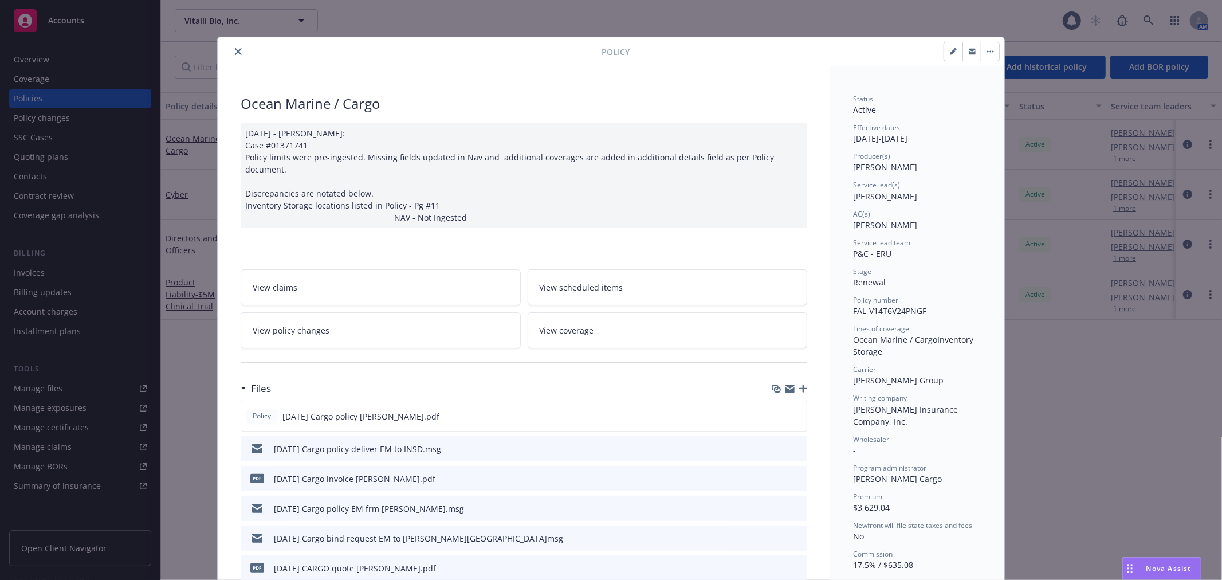
click at [236, 50] on icon "close" at bounding box center [238, 51] width 7 height 7
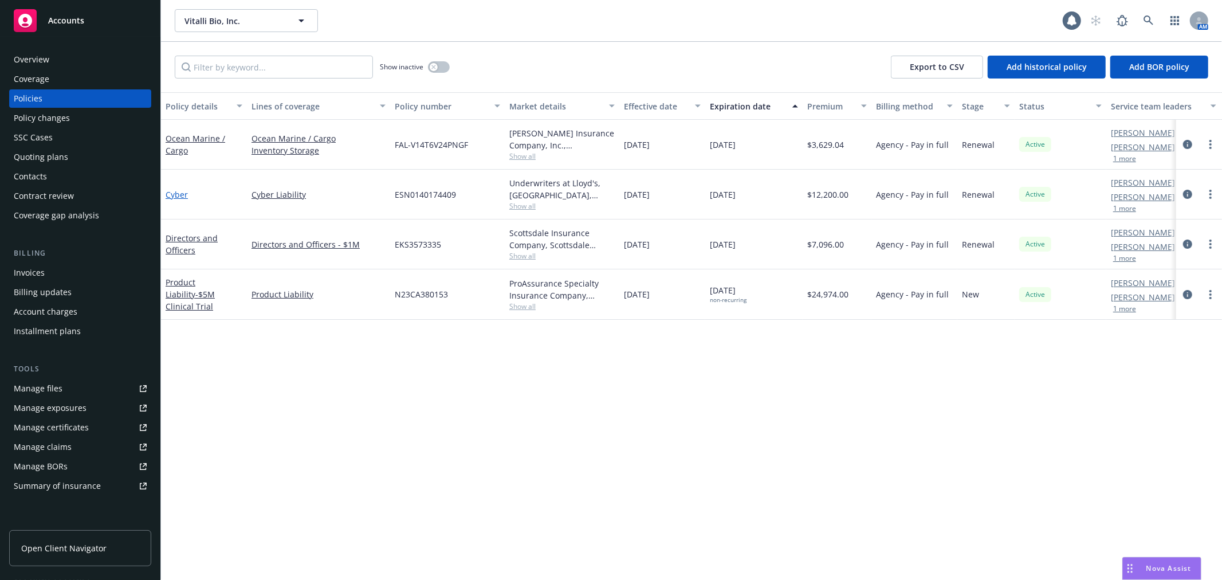
click at [179, 191] on link "Cyber" at bounding box center [177, 194] width 22 height 11
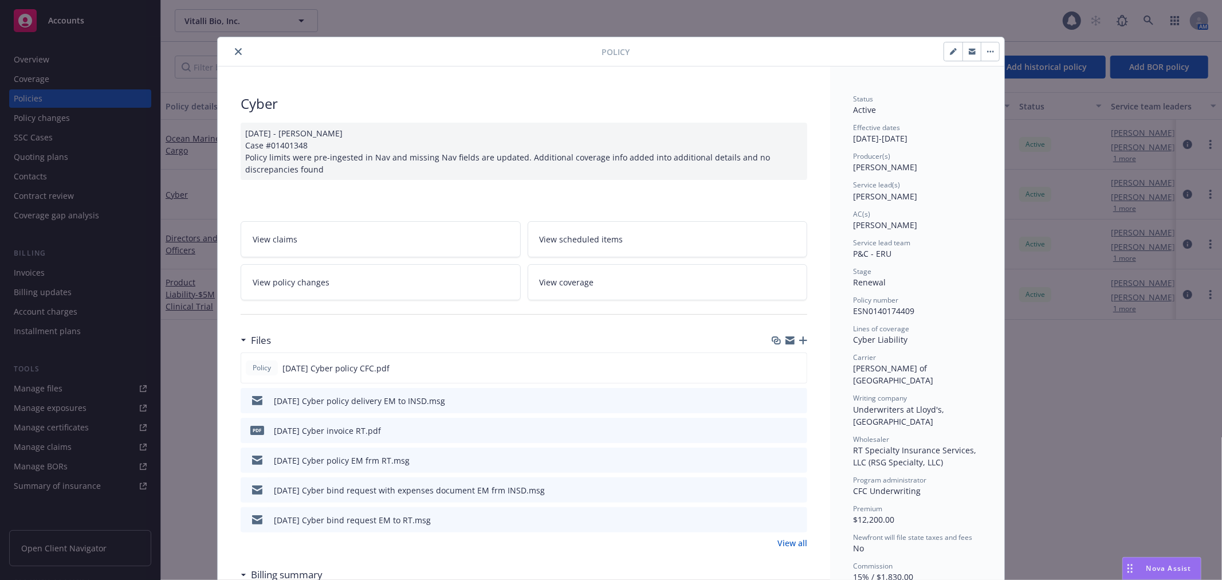
click at [231, 53] on button "close" at bounding box center [238, 52] width 14 height 14
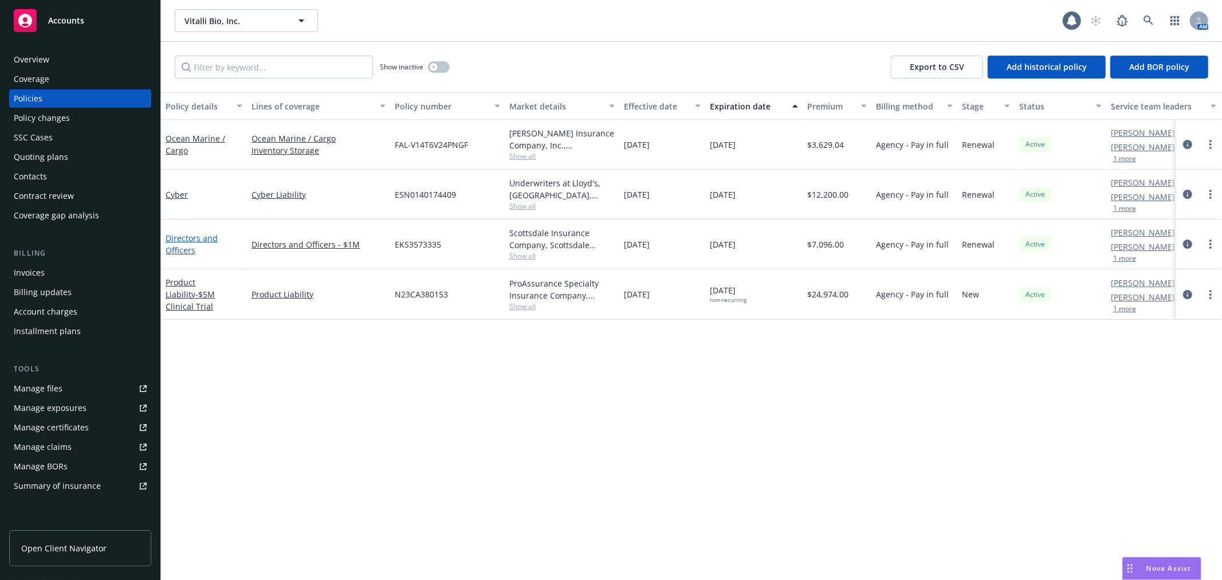
click at [194, 237] on link "Directors and Officers" at bounding box center [192, 244] width 52 height 23
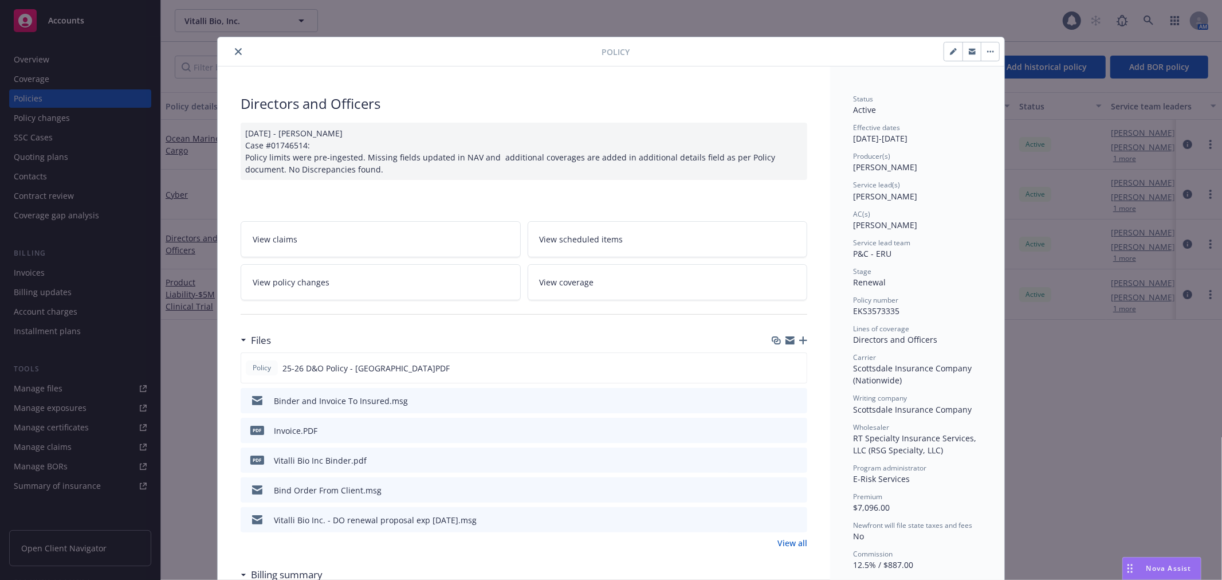
click at [231, 54] on button "close" at bounding box center [238, 52] width 14 height 14
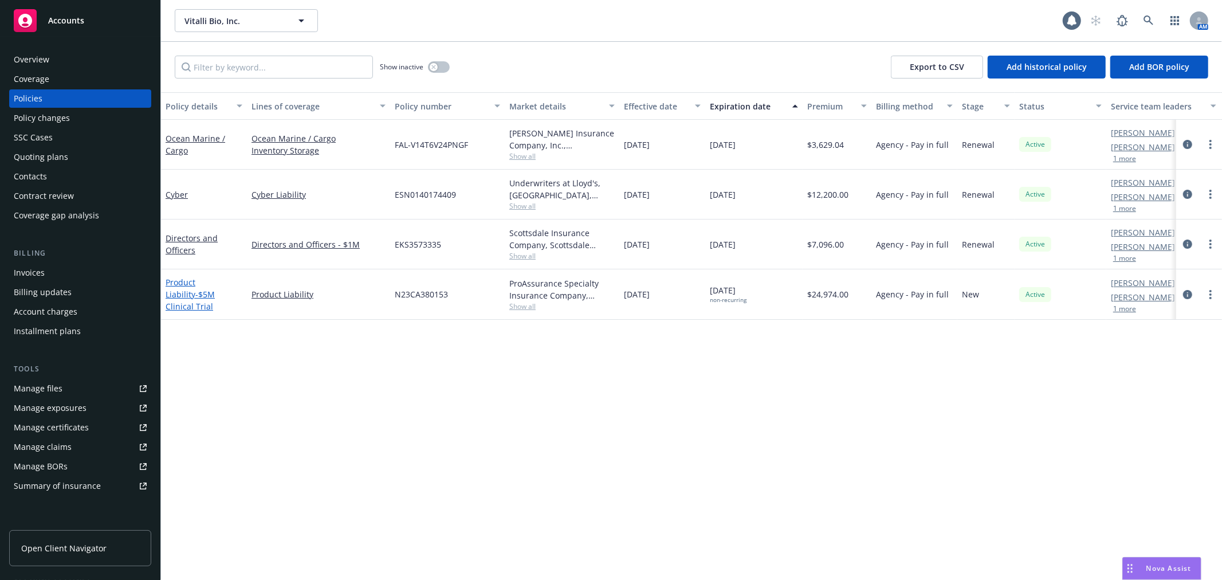
click at [203, 287] on link "Product Liability - $5M Clinical Trial" at bounding box center [190, 294] width 49 height 35
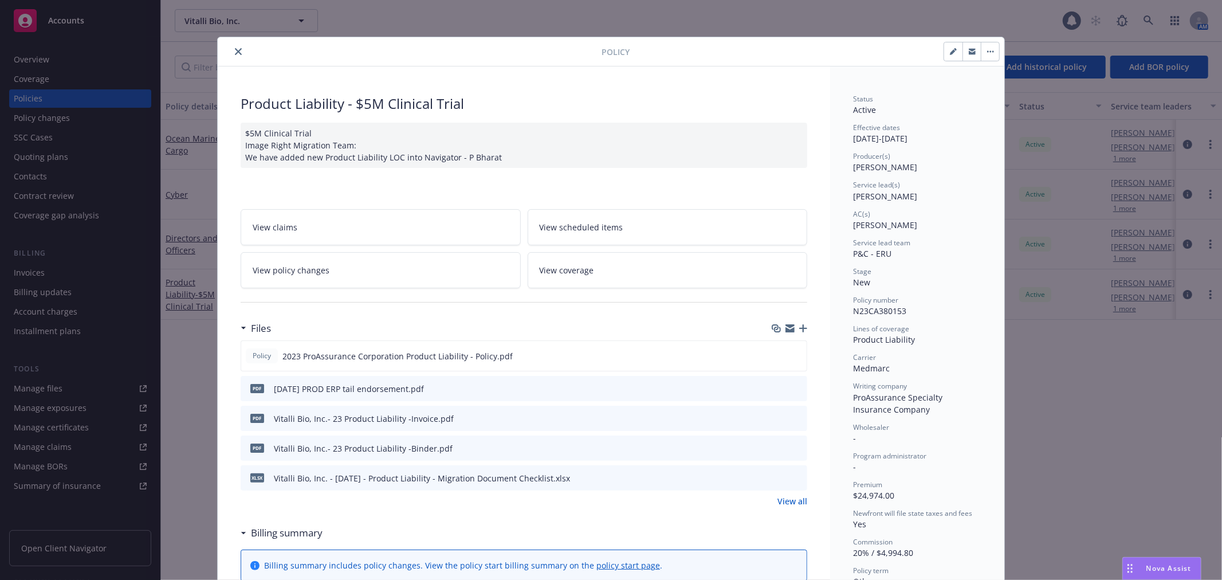
click at [236, 54] on icon "close" at bounding box center [238, 51] width 7 height 7
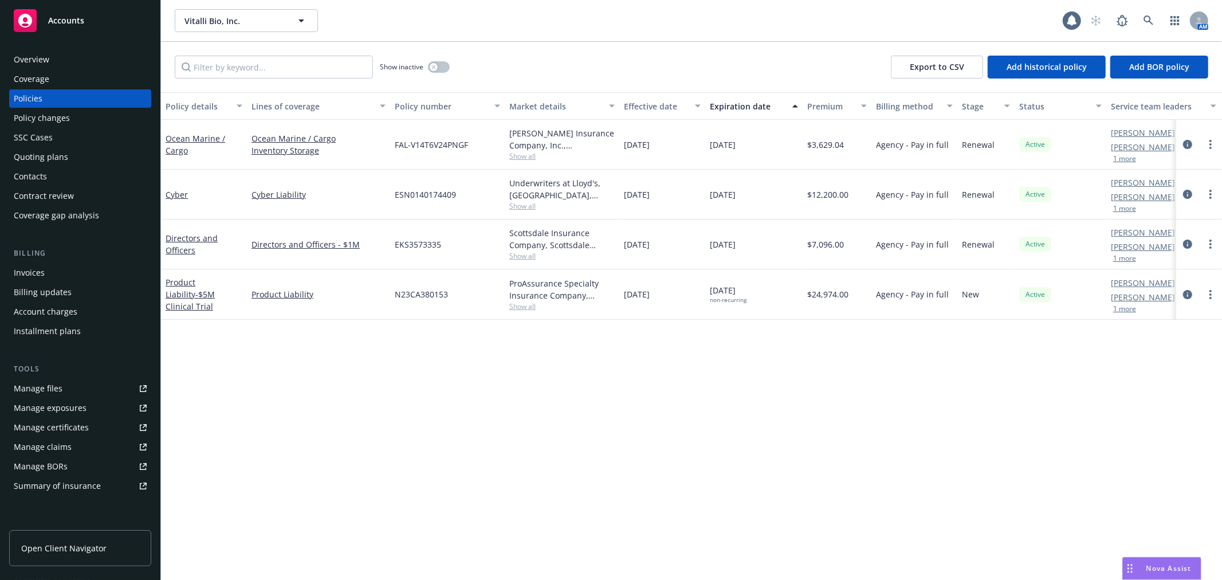
click at [72, 150] on div "Quoting plans" at bounding box center [80, 157] width 133 height 18
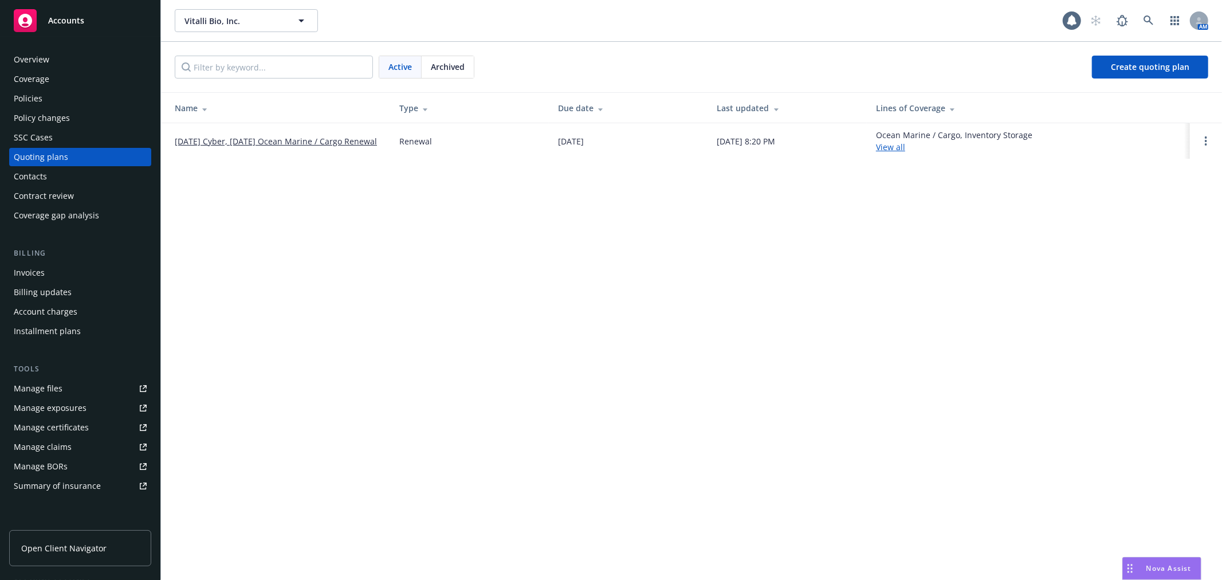
click at [50, 58] on div "Overview" at bounding box center [80, 59] width 133 height 18
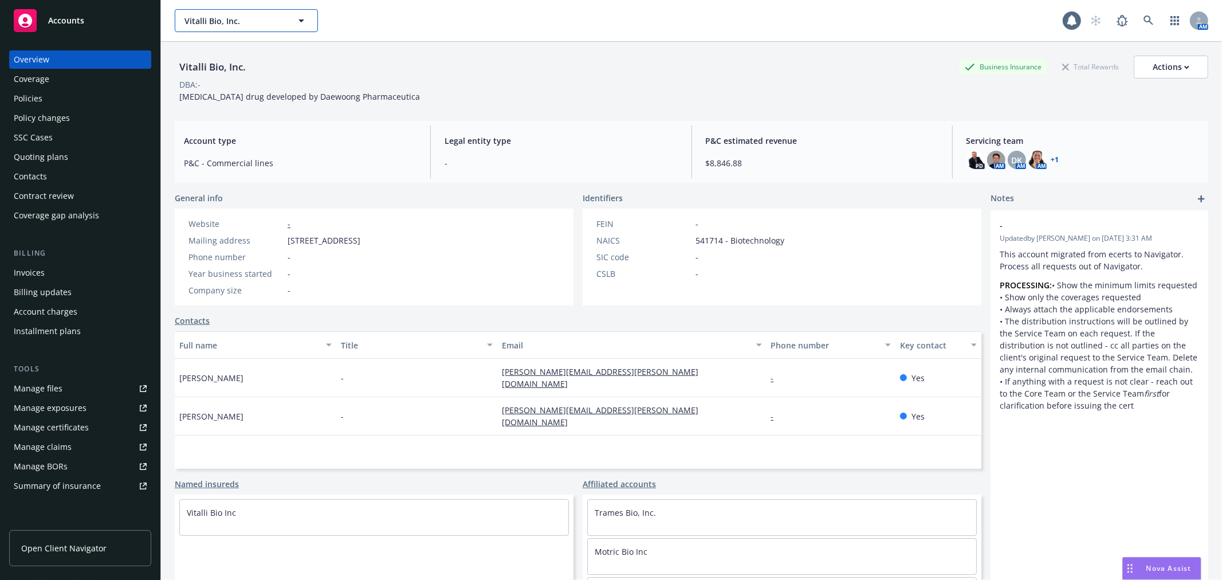
click at [261, 21] on span "Vitalli Bio, Inc." at bounding box center [234, 21] width 99 height 12
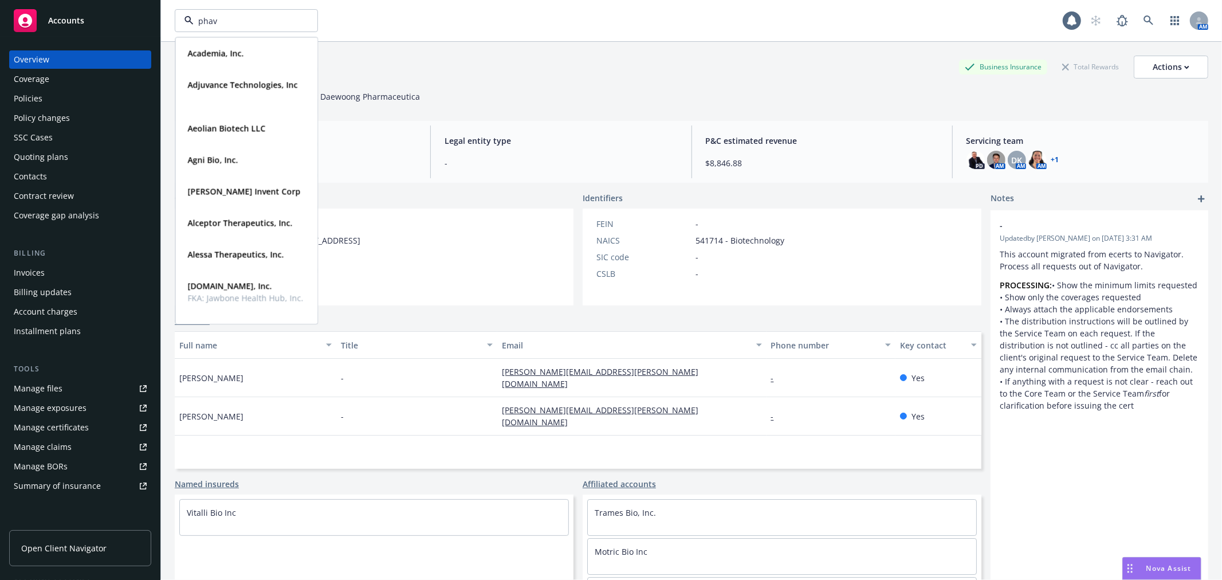
type input "phave"
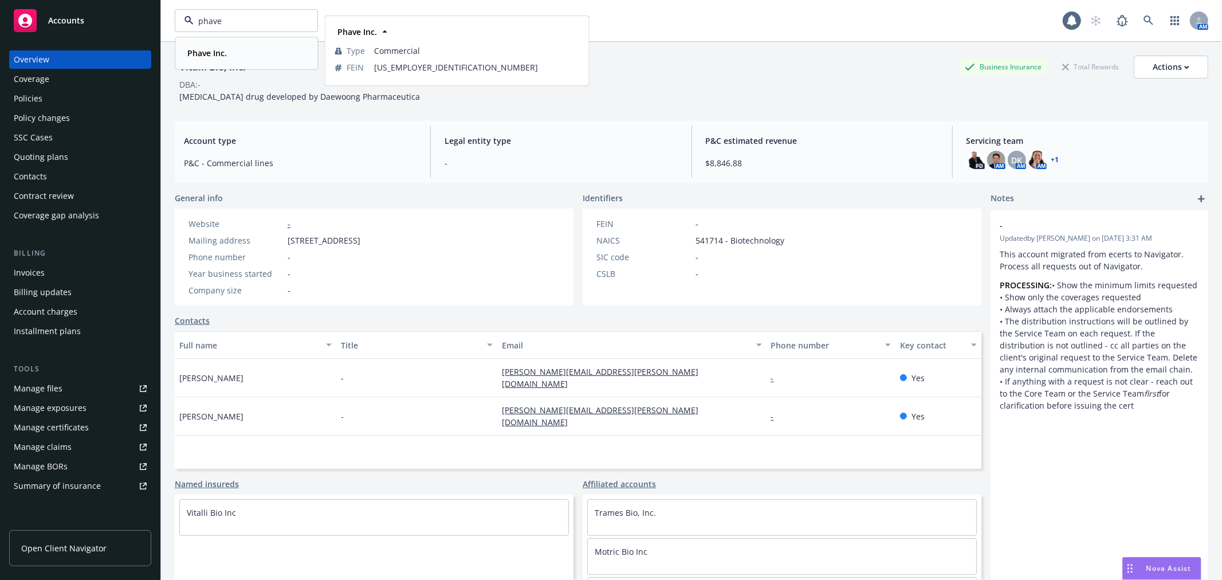
click at [240, 45] on div "Phave Inc." at bounding box center [246, 53] width 127 height 17
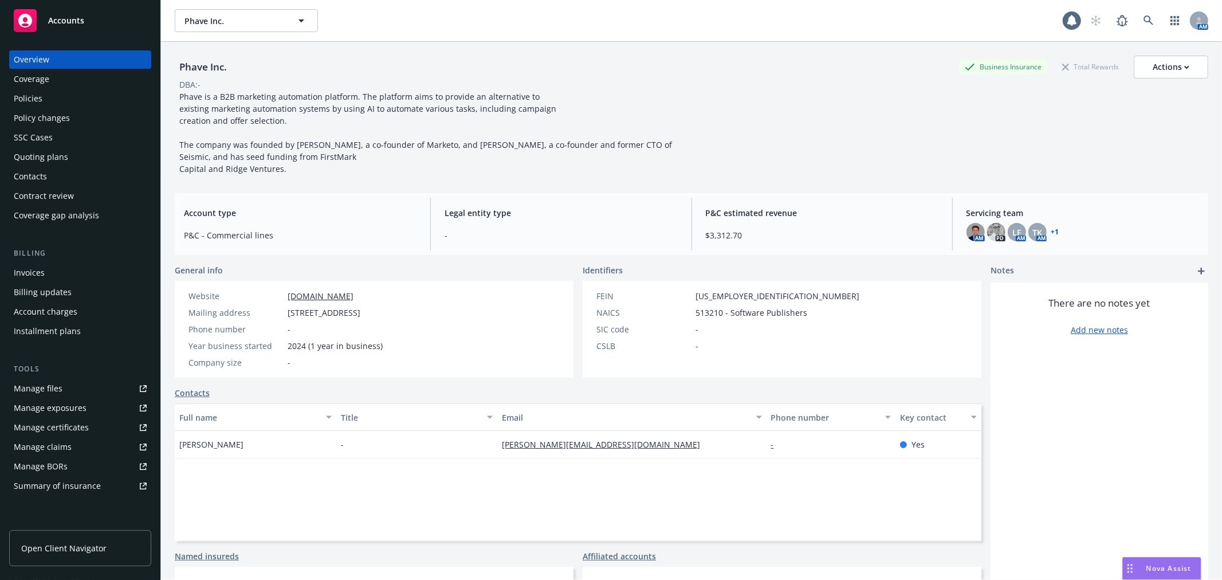
click at [53, 95] on div "Policies" at bounding box center [80, 98] width 133 height 18
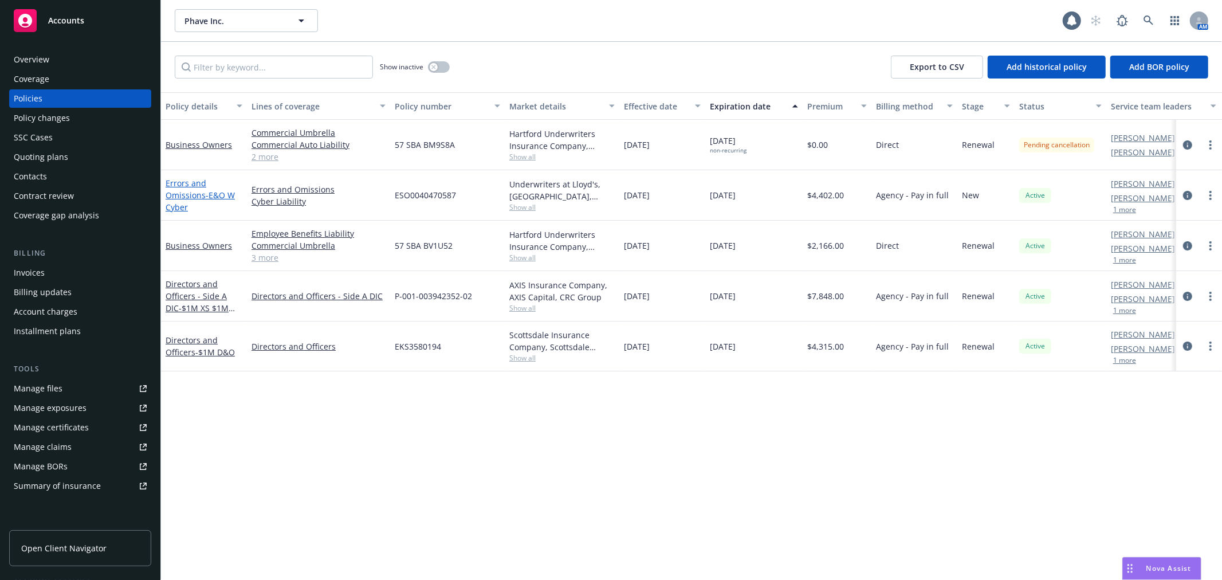
click at [192, 192] on link "Errors and Omissions - E&O W Cyber" at bounding box center [200, 195] width 69 height 35
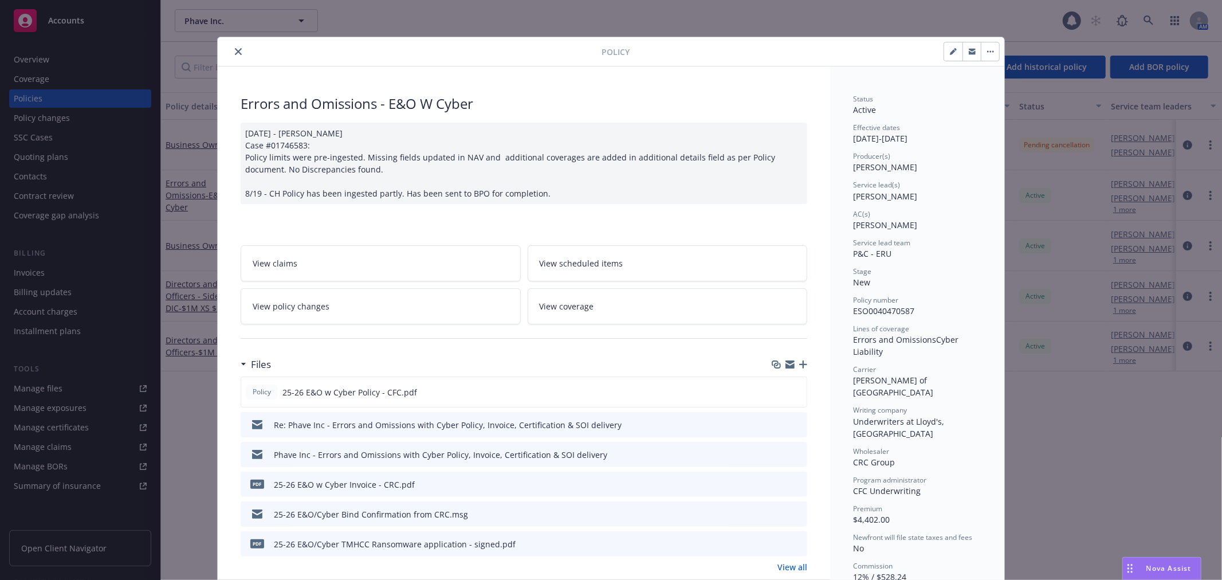
click at [236, 49] on icon "close" at bounding box center [238, 51] width 7 height 7
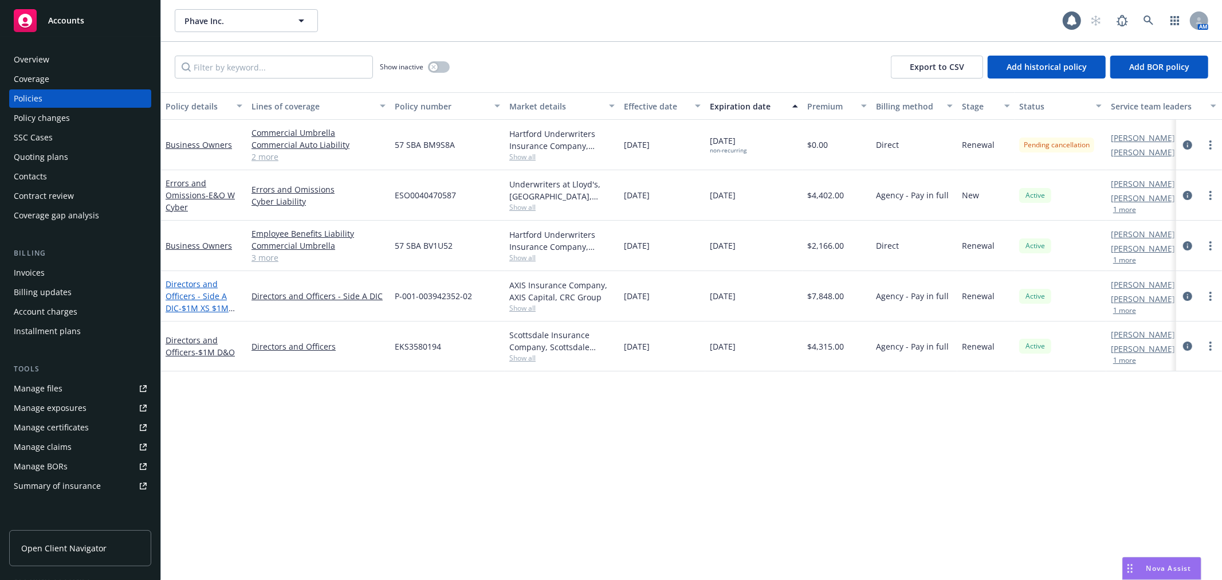
click at [195, 298] on link "Directors and Officers - Side A DIC - $1M XS $1M Side A" at bounding box center [197, 301] width 63 height 47
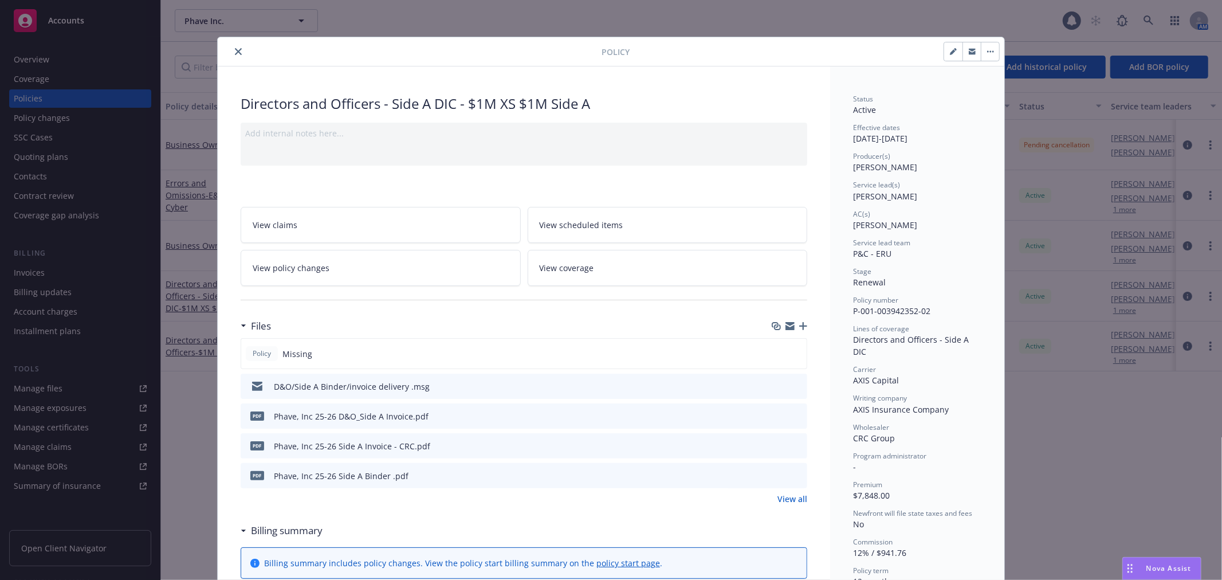
click at [798, 446] on button "preview file" at bounding box center [796, 445] width 13 height 10
click at [235, 48] on icon "close" at bounding box center [238, 51] width 7 height 7
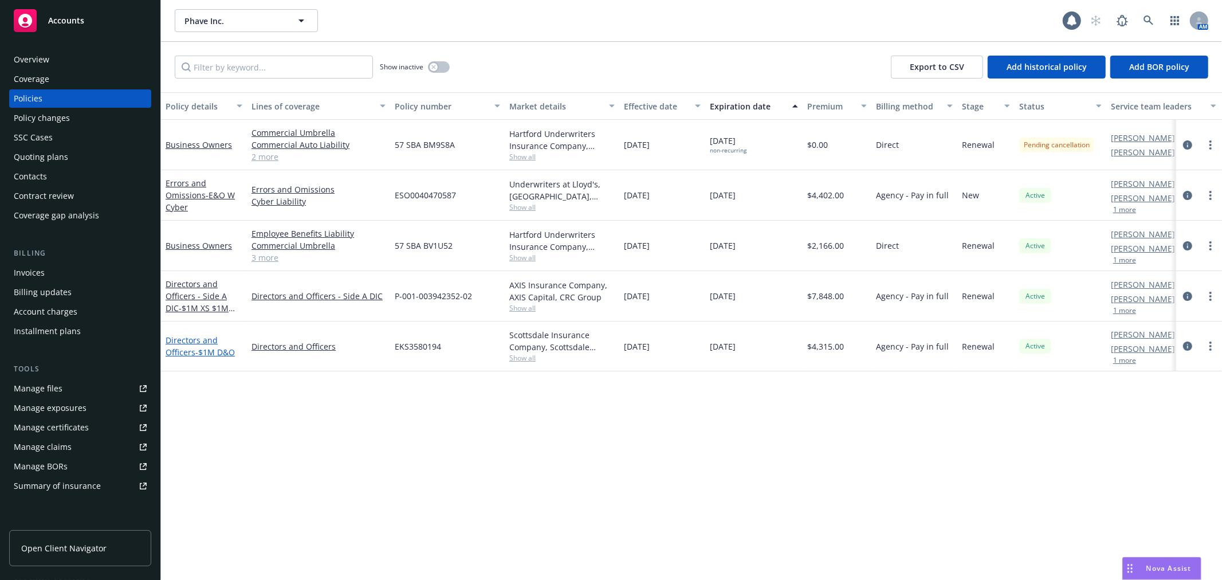
click at [210, 347] on span "- $1M D&O" at bounding box center [215, 352] width 40 height 11
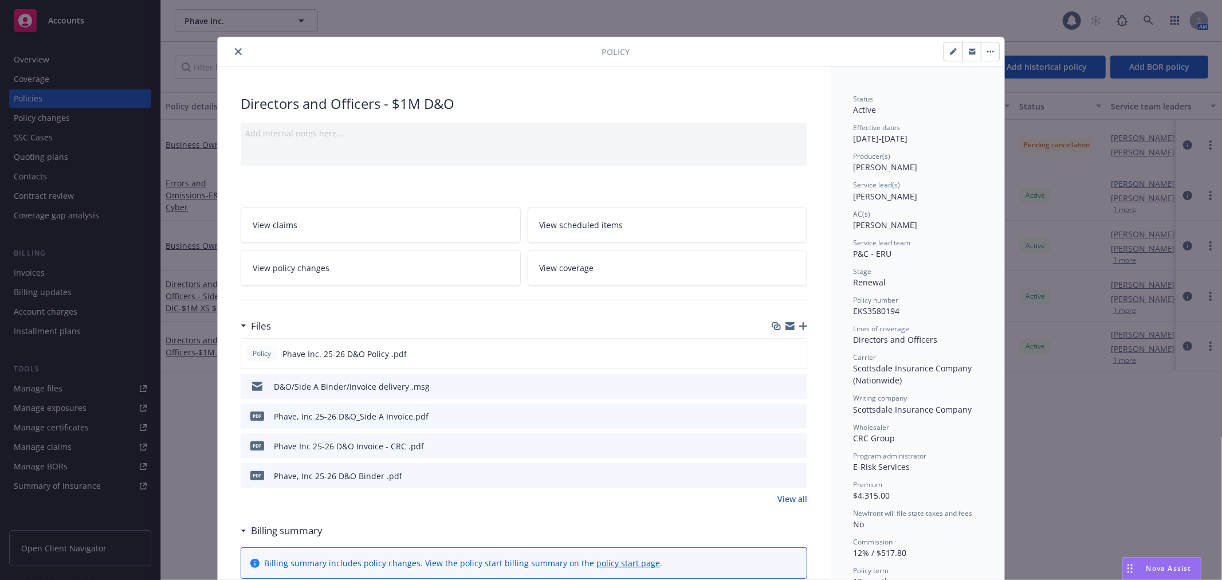
click at [783, 502] on link "View all" at bounding box center [793, 499] width 30 height 12
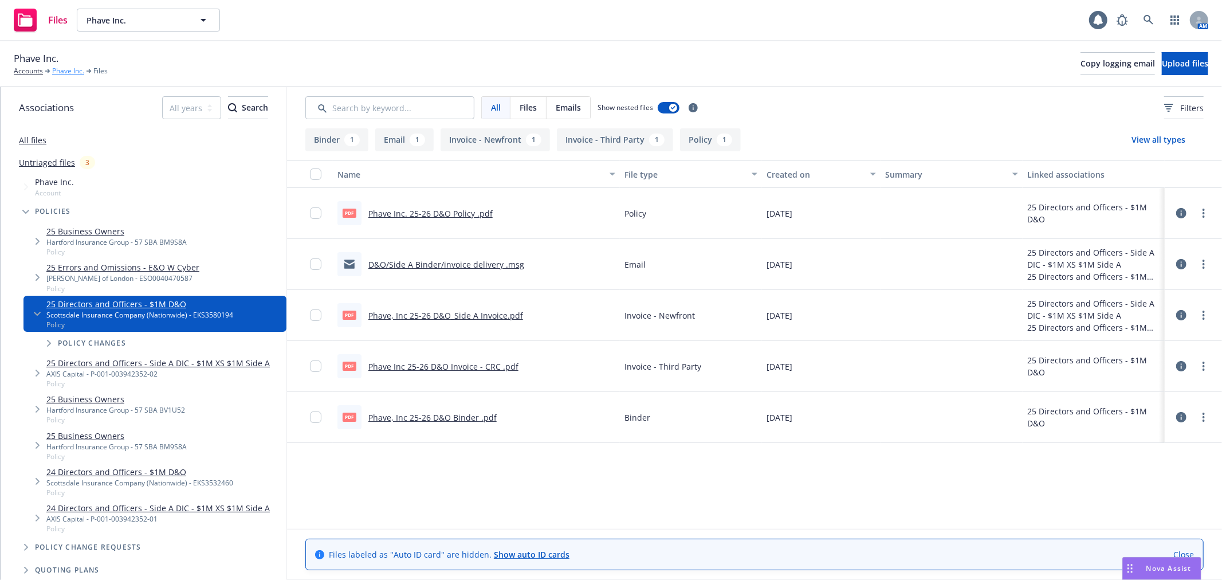
click at [70, 76] on link "Phave Inc." at bounding box center [68, 71] width 32 height 10
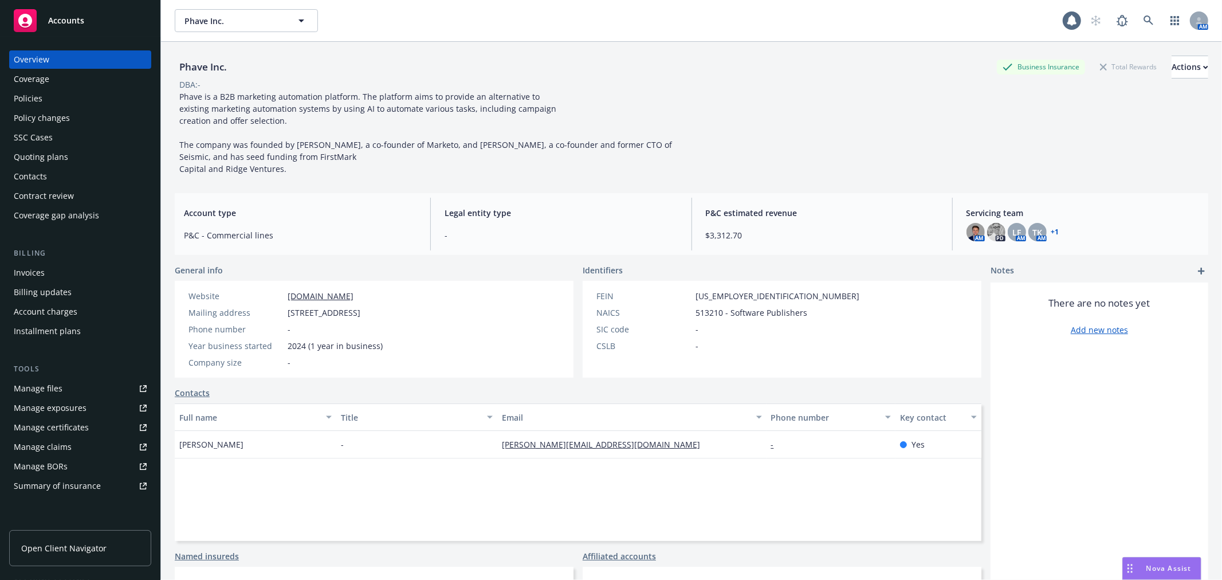
click at [64, 76] on div "Coverage" at bounding box center [80, 79] width 133 height 18
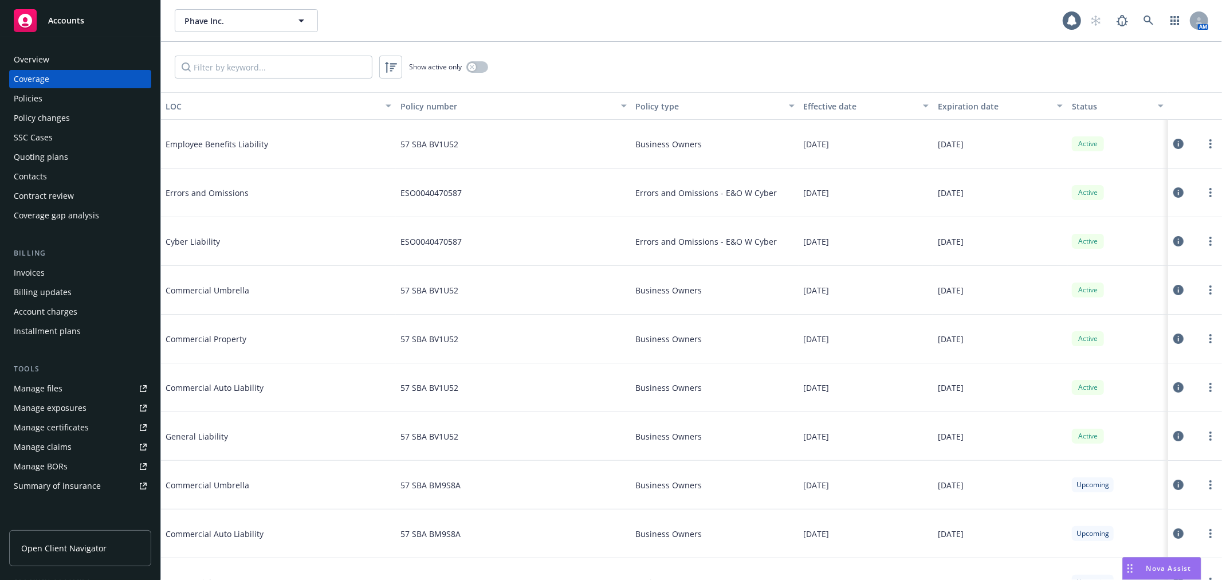
click at [63, 103] on div "Policies" at bounding box center [80, 98] width 133 height 18
